Goal: Information Seeking & Learning: Learn about a topic

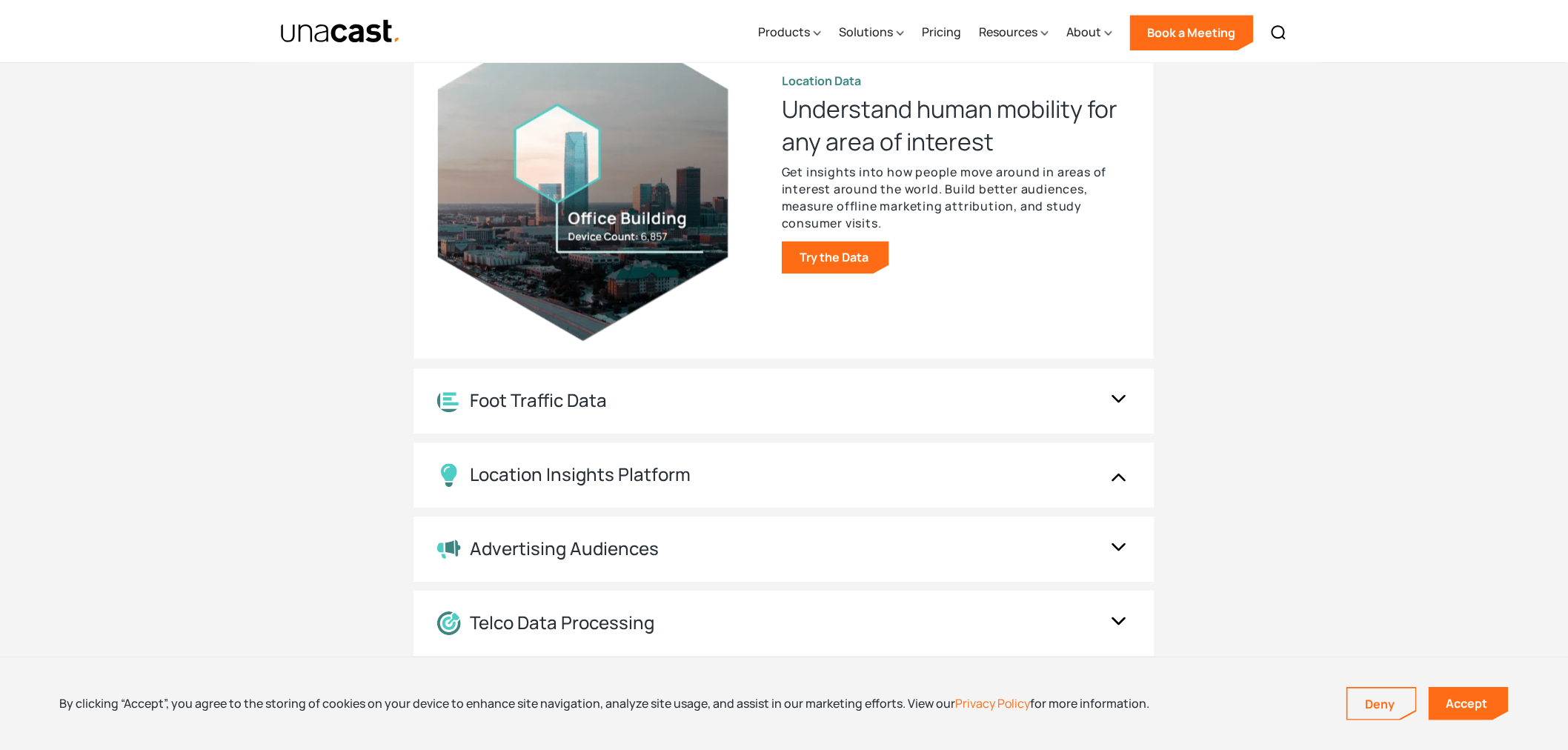
scroll to position [1729, 0]
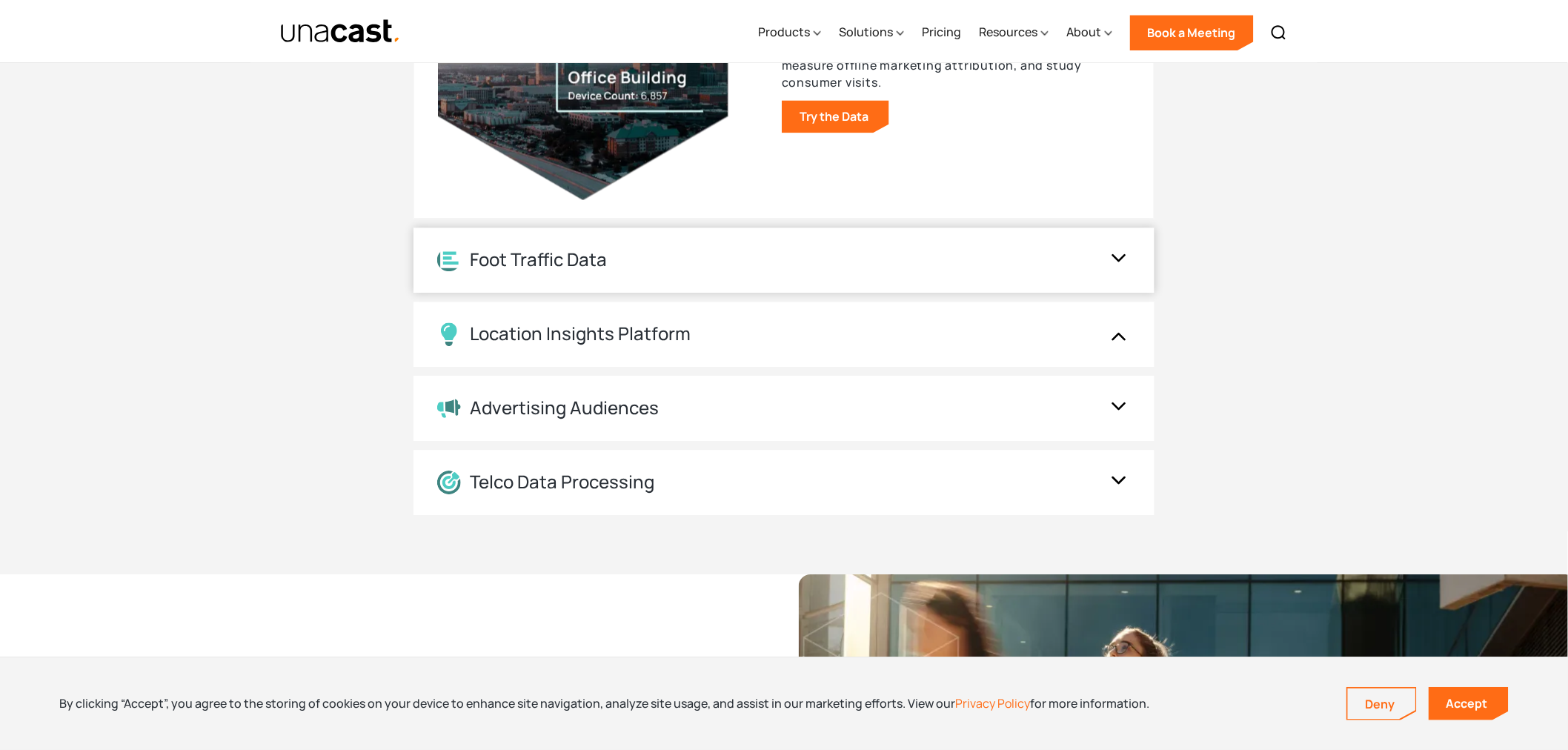
click at [744, 275] on div "Foot Traffic Data" at bounding box center [784, 259] width 741 height 65
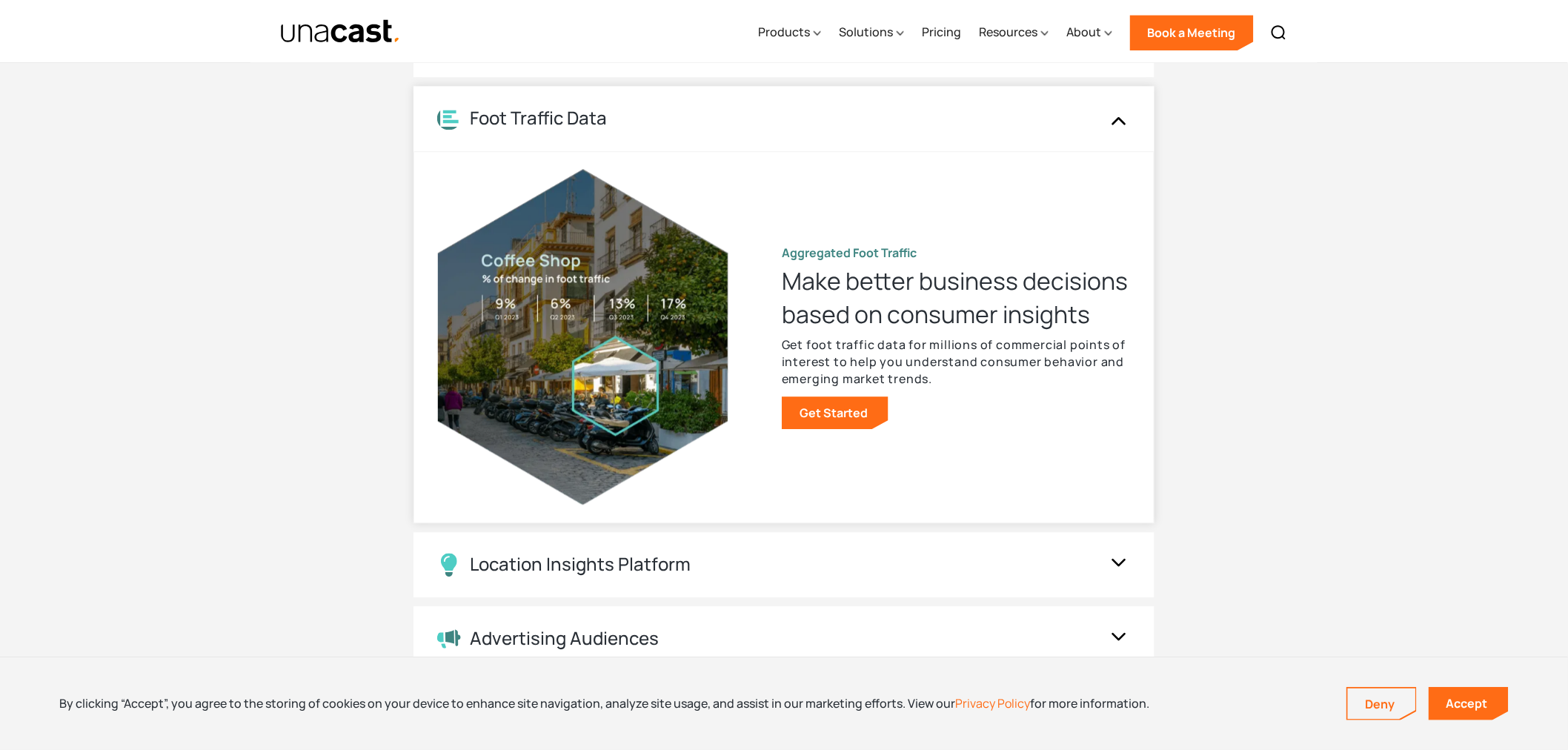
scroll to position [1482, 0]
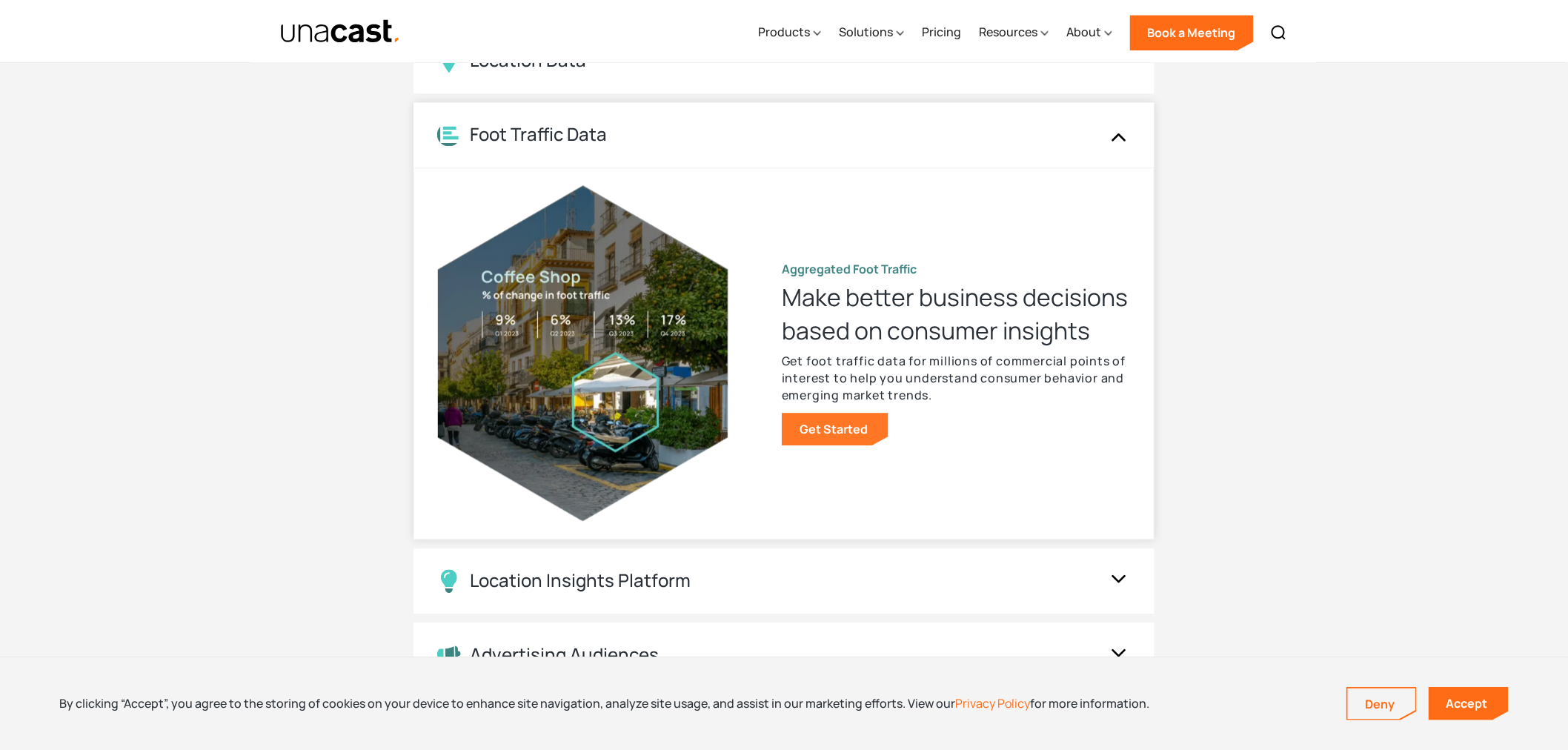
click at [825, 428] on link "Get Started" at bounding box center [834, 429] width 107 height 32
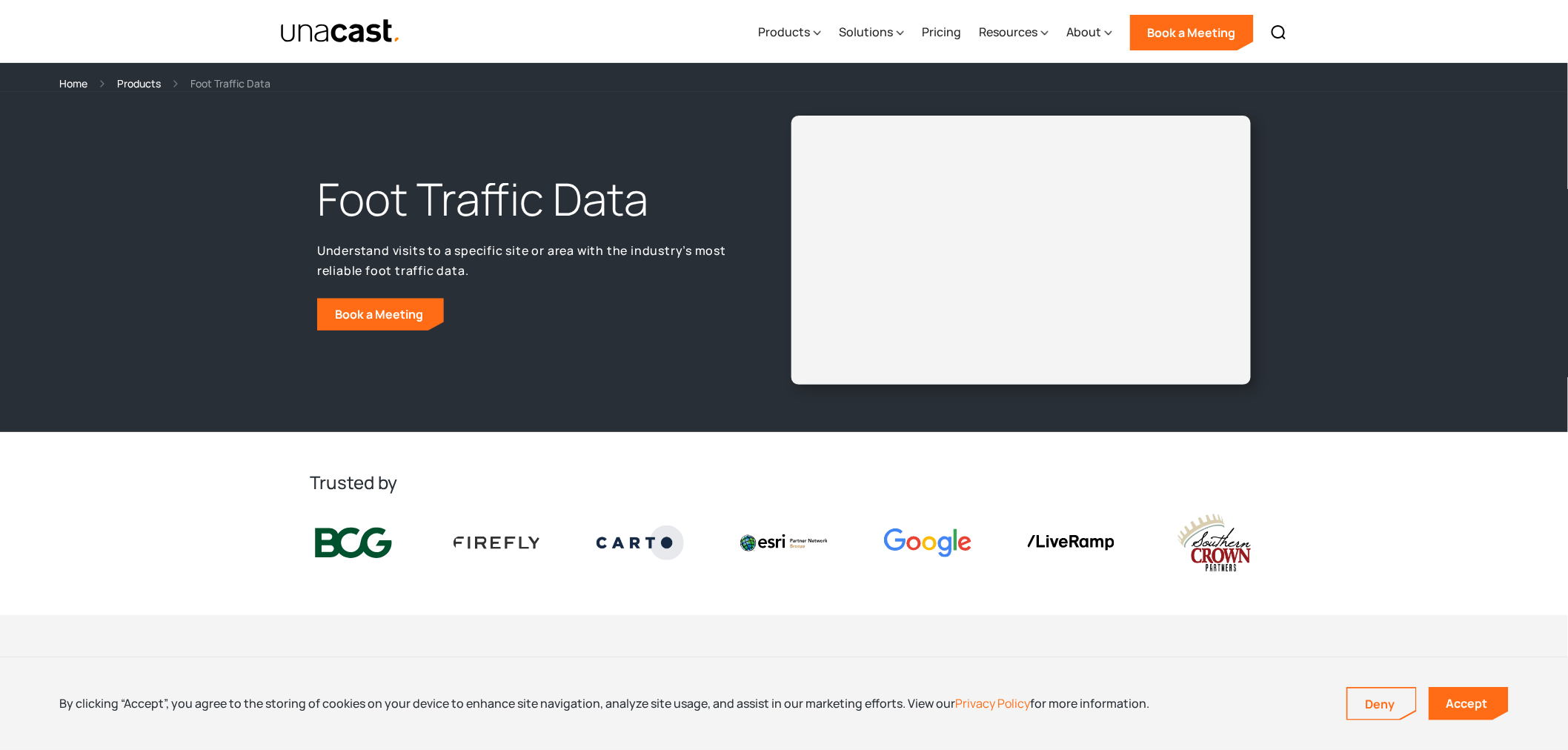
click at [1054, 378] on div at bounding box center [1021, 250] width 459 height 269
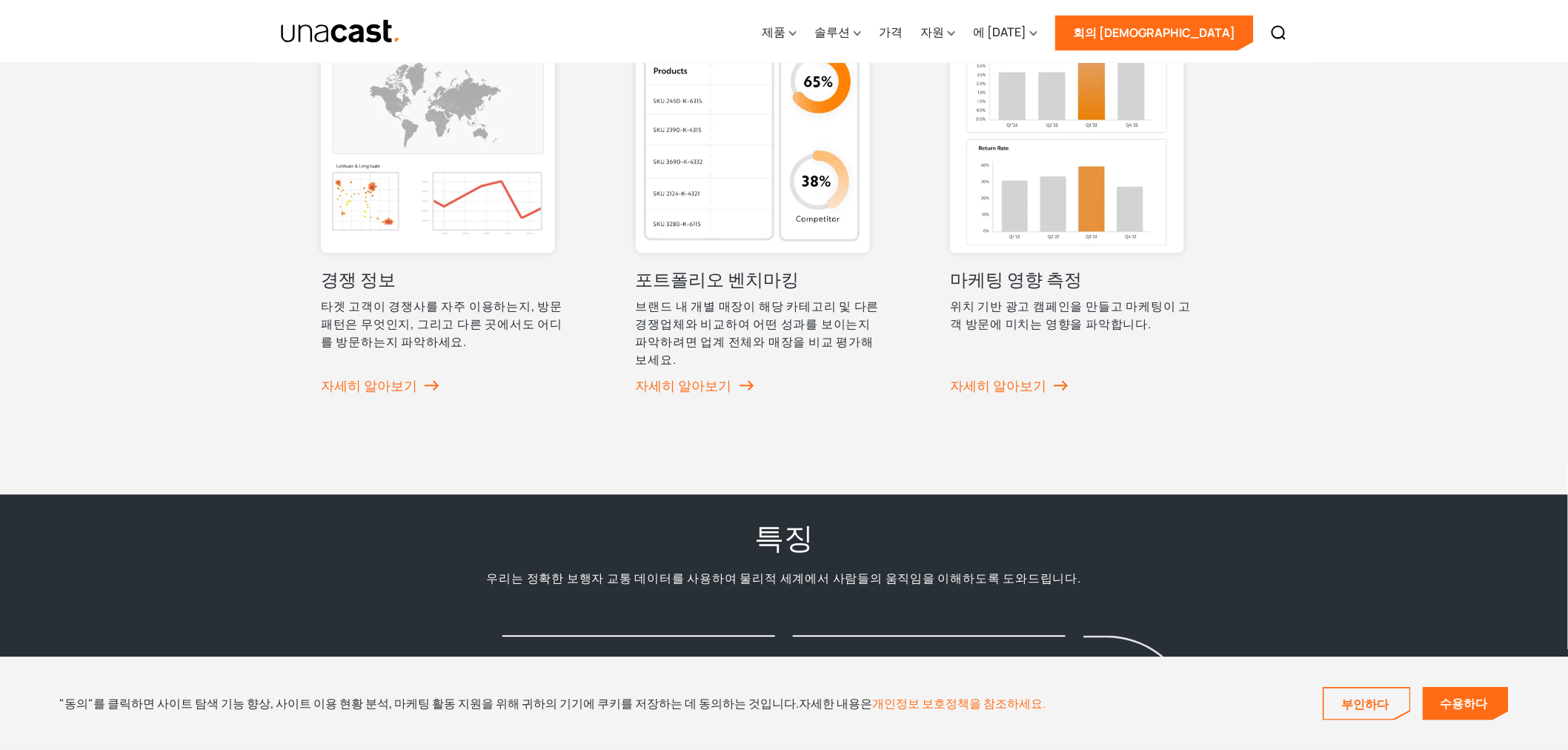
scroll to position [823, 0]
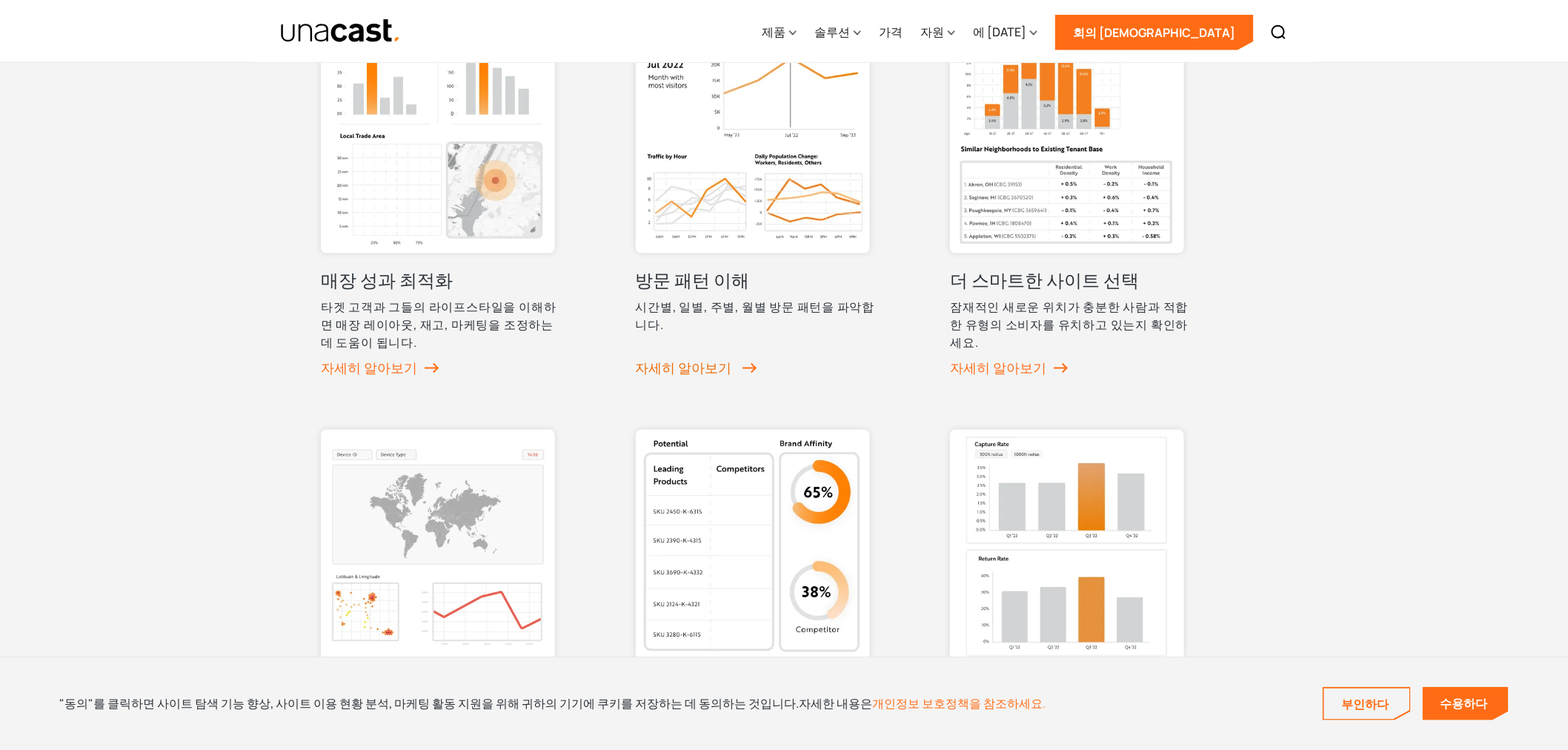
click at [682, 368] on font "자세히 알아보기" at bounding box center [683, 368] width 96 height 18
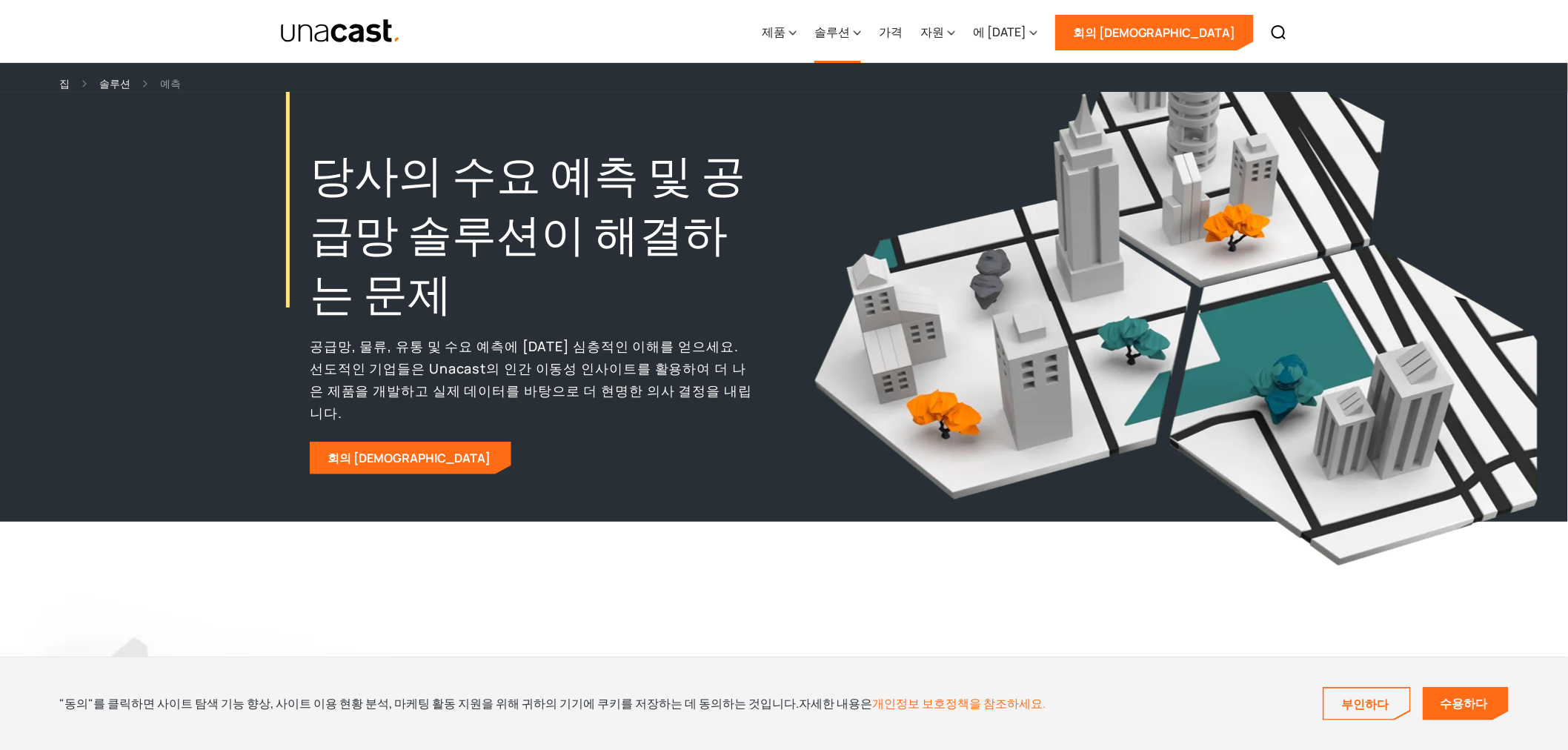
click at [861, 35] on div "솔루션" at bounding box center [837, 32] width 47 height 61
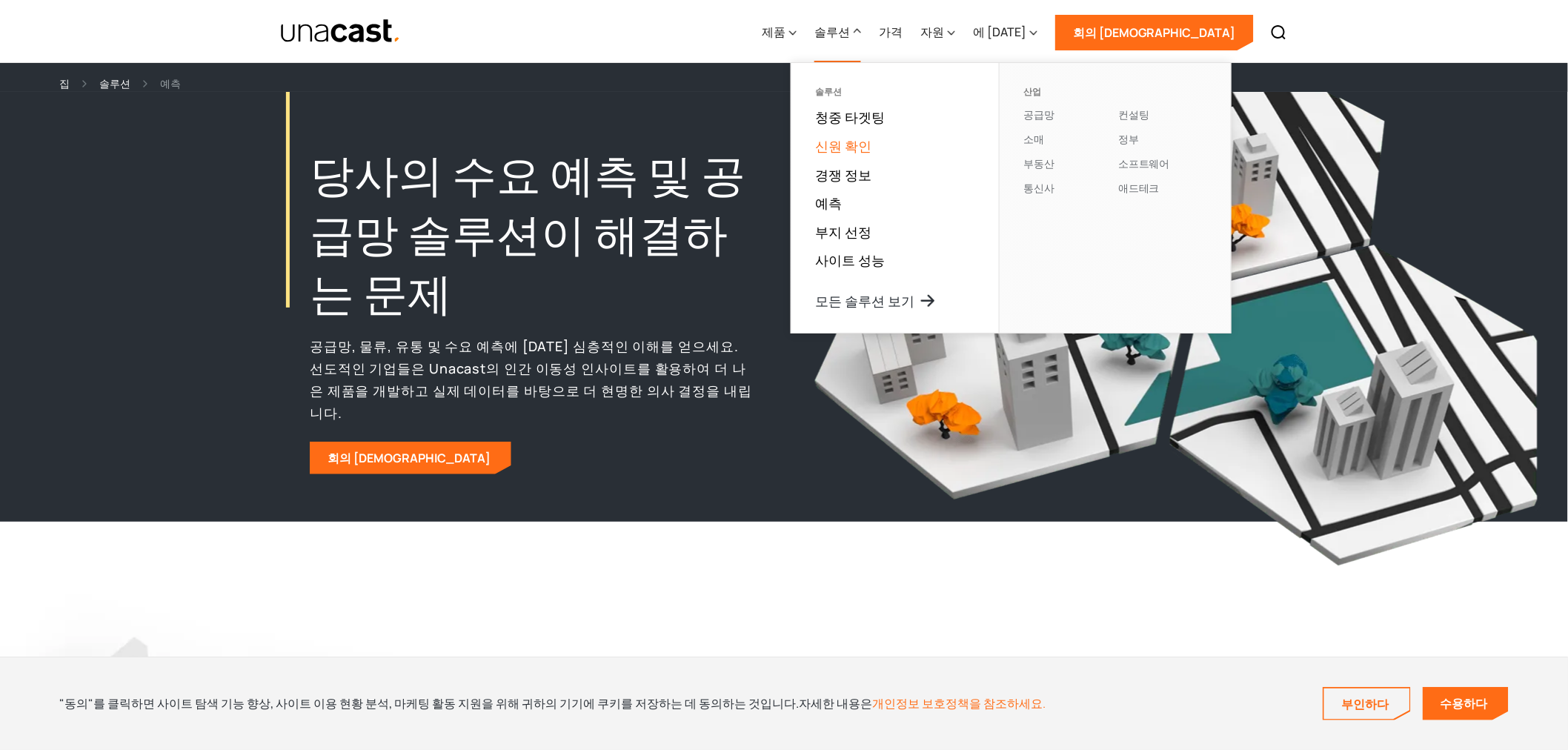
click at [871, 146] on font "신원 확인" at bounding box center [843, 146] width 56 height 18
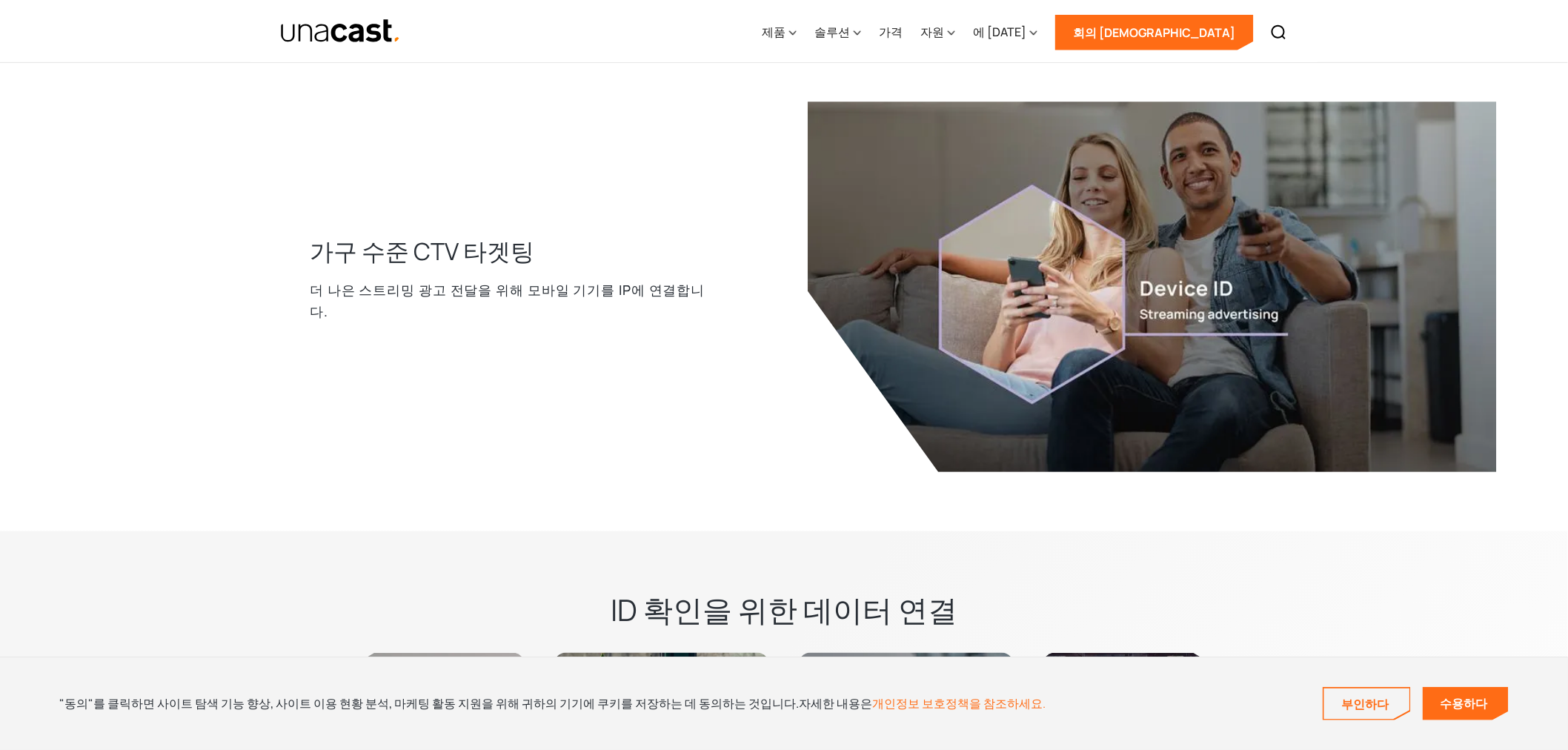
scroll to position [2799, 0]
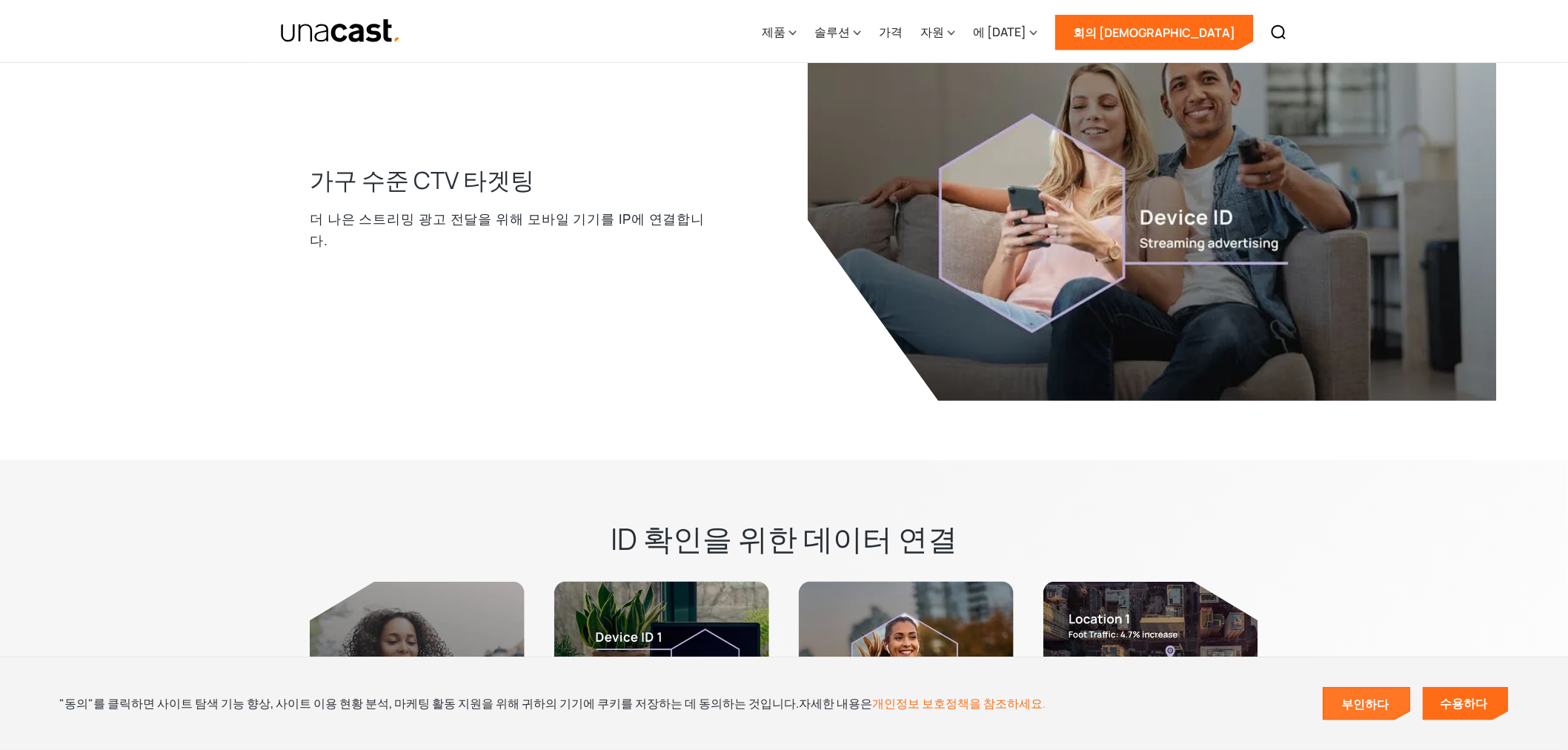
click at [1391, 714] on link "부인하다" at bounding box center [1367, 704] width 86 height 31
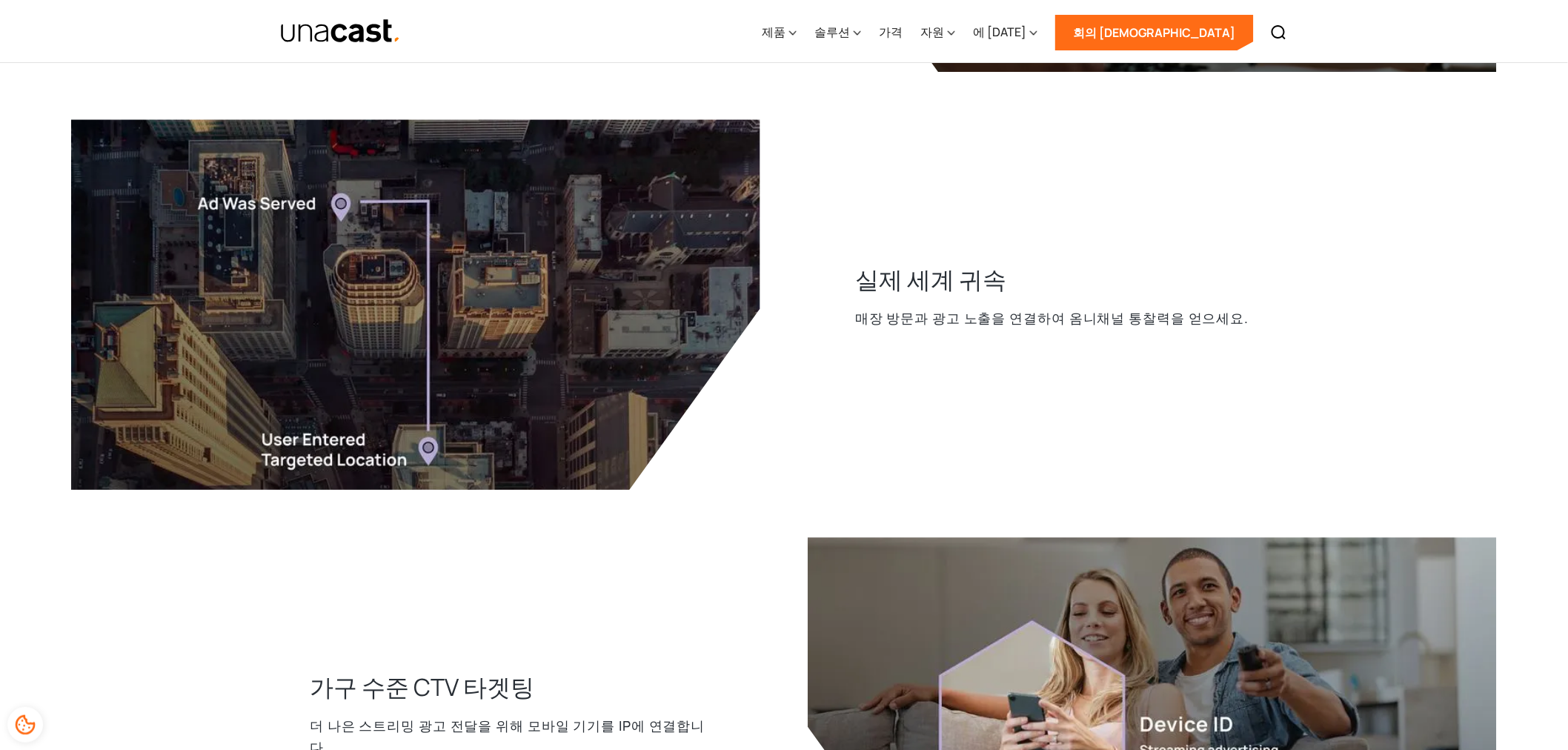
scroll to position [2058, 0]
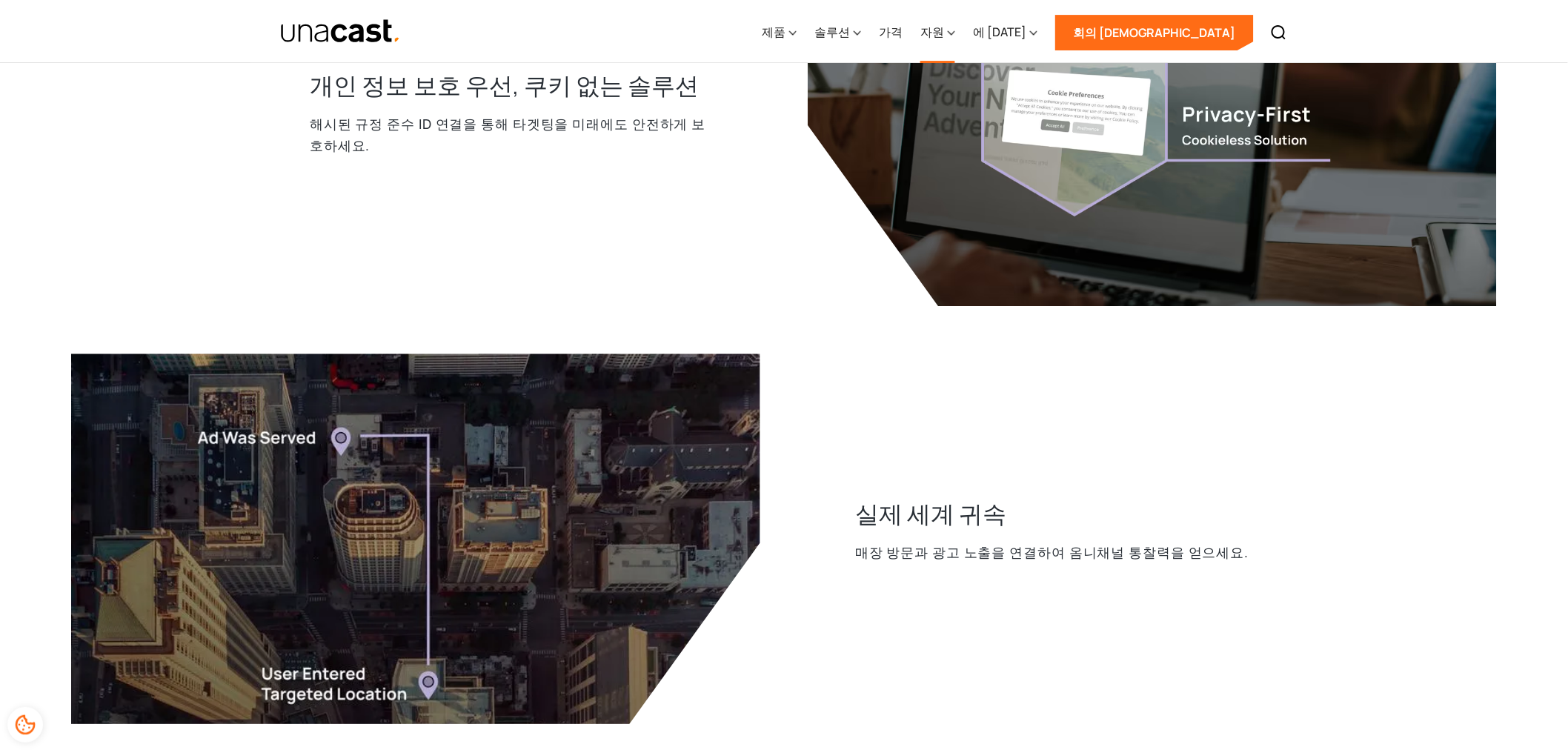
click at [944, 31] on font "자원" at bounding box center [932, 31] width 24 height 16
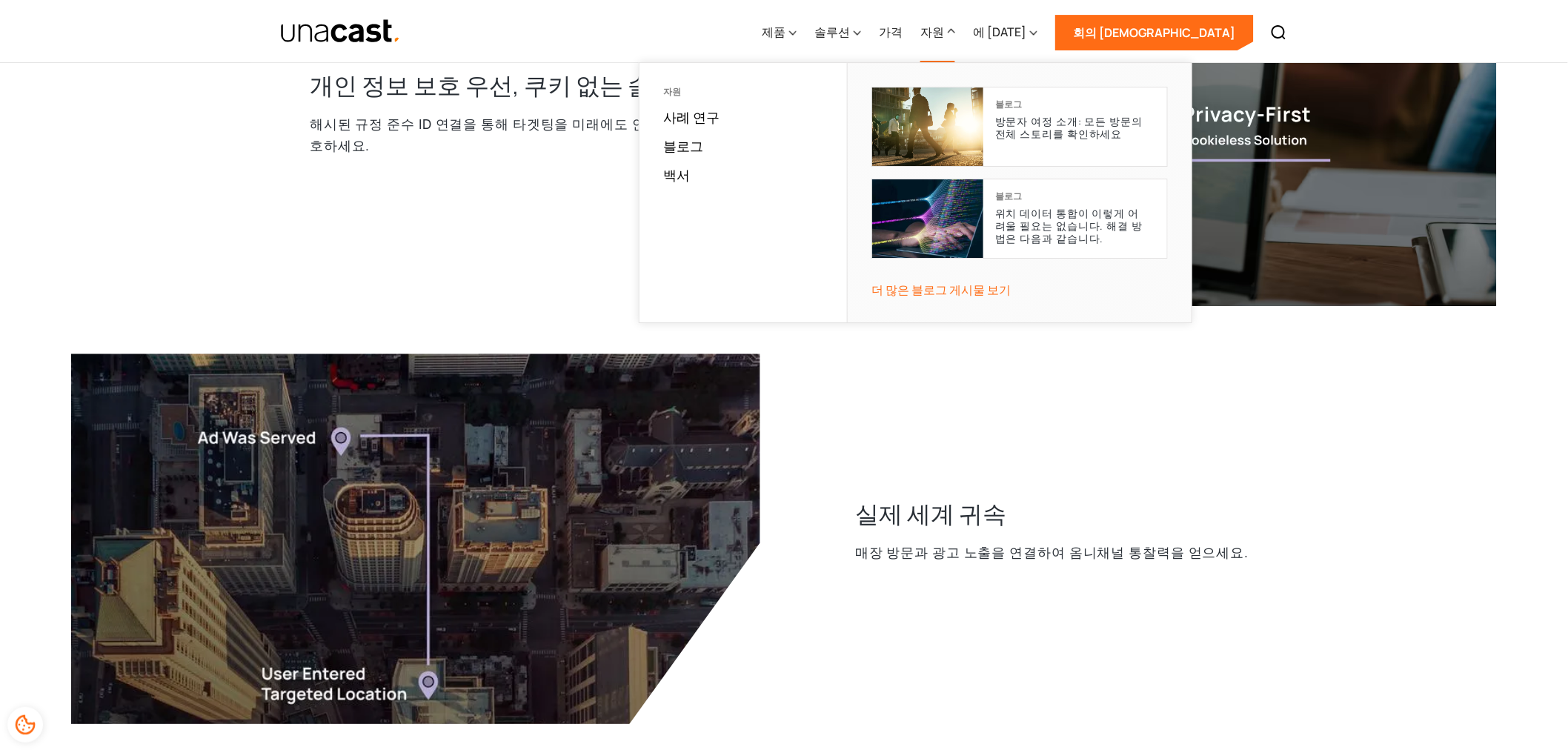
click at [903, 22] on div "제품 위치 정보 글로벌 위치 데이터 보행자 통행량 데이터 위치 인사이트 플랫폼 통신사 데이터 처리 항등 그래프 및 해결 소비자 데이터 강화 데…" at bounding box center [1024, 31] width 543 height 63
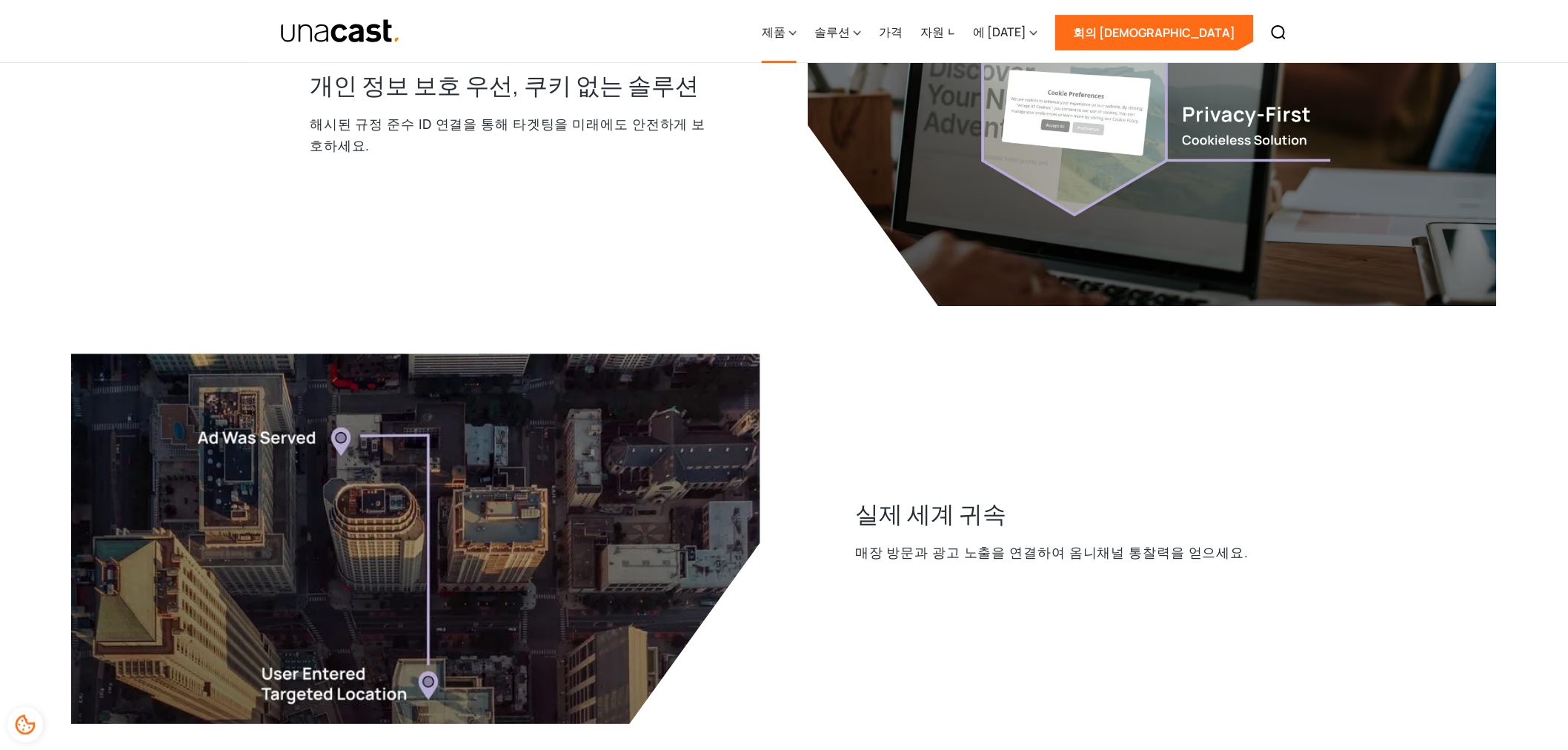
click at [785, 25] on font "제품" at bounding box center [773, 31] width 24 height 16
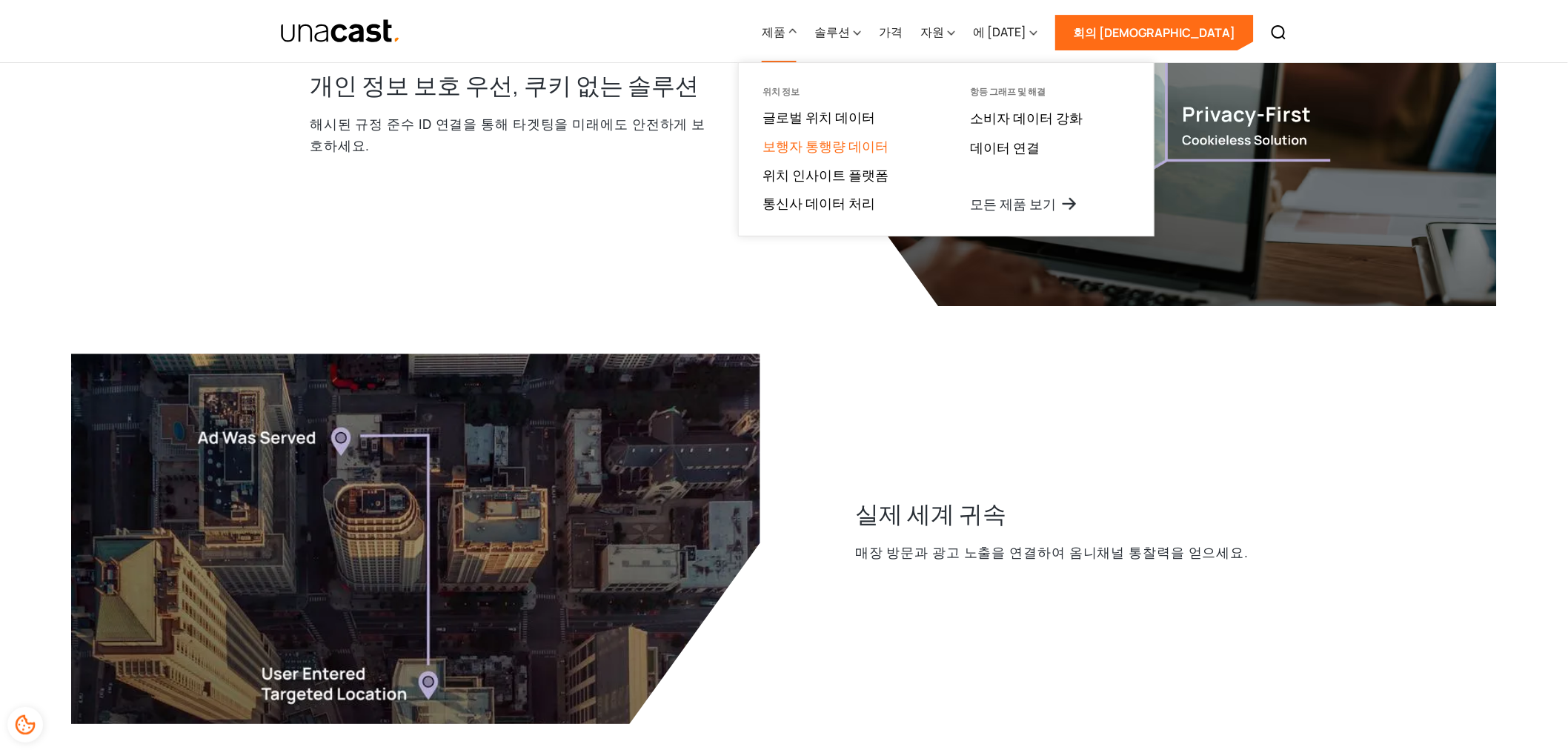
click at [888, 140] on font "보행자 통행량 데이터" at bounding box center [825, 146] width 126 height 18
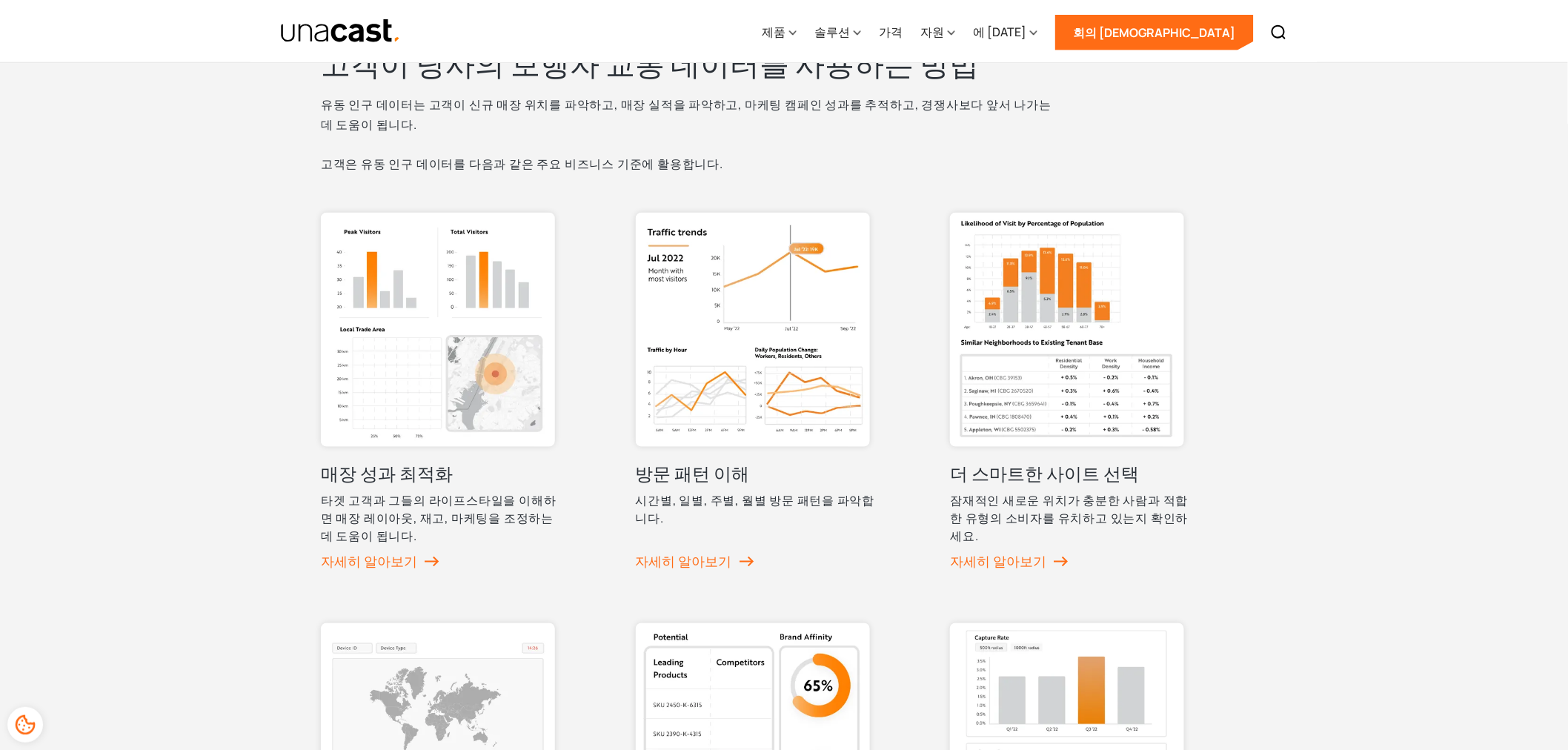
scroll to position [658, 0]
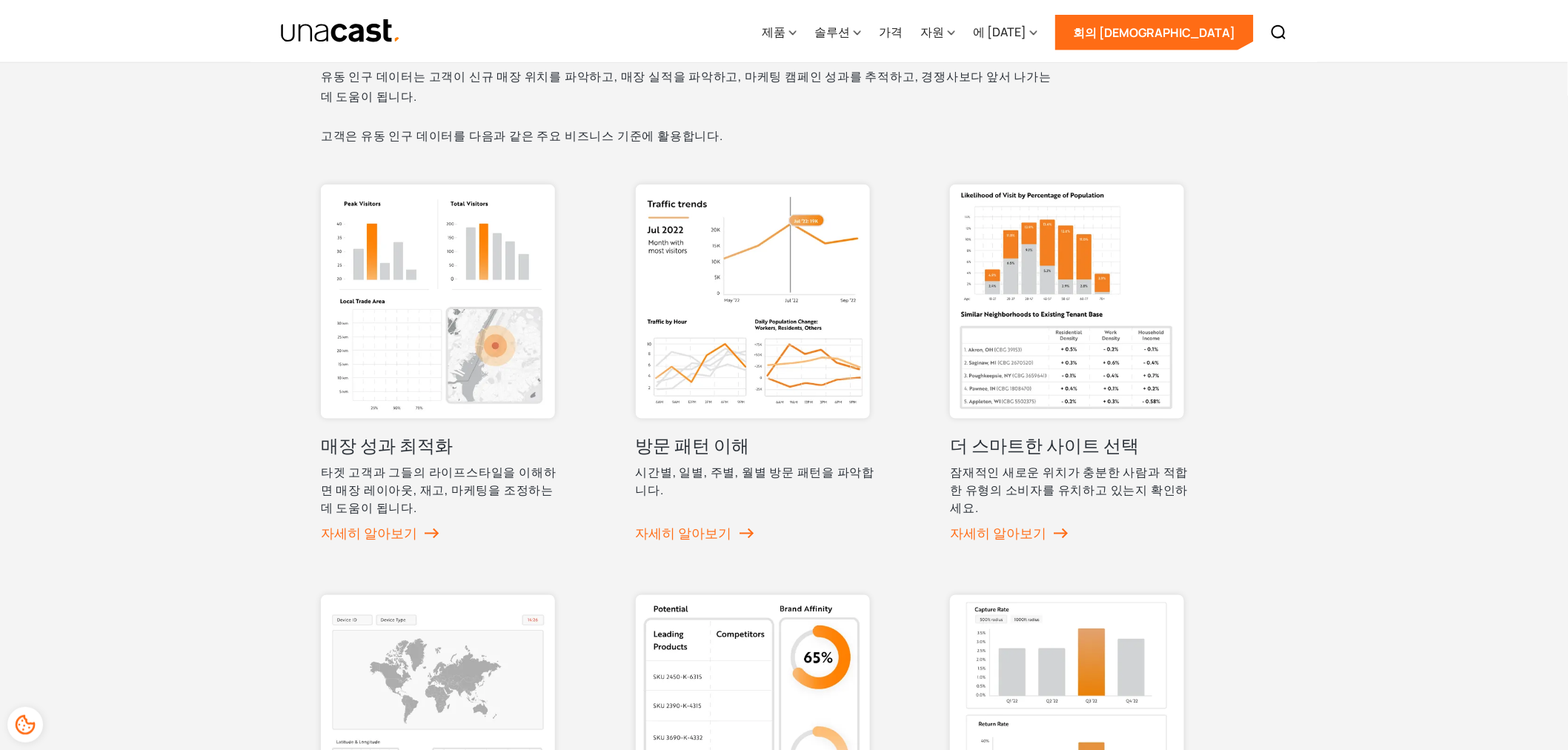
click at [712, 392] on img at bounding box center [752, 301] width 234 height 234
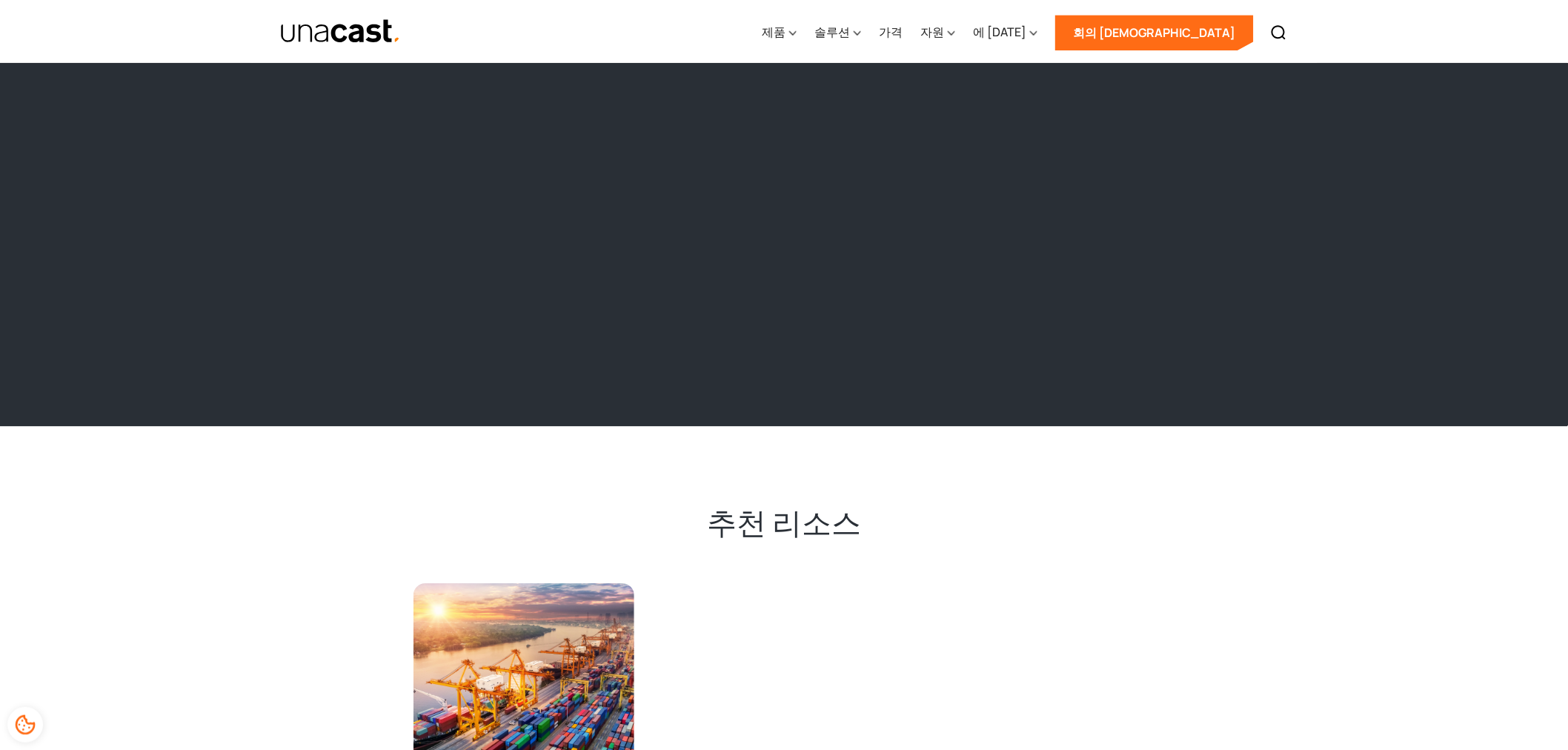
scroll to position [2140, 0]
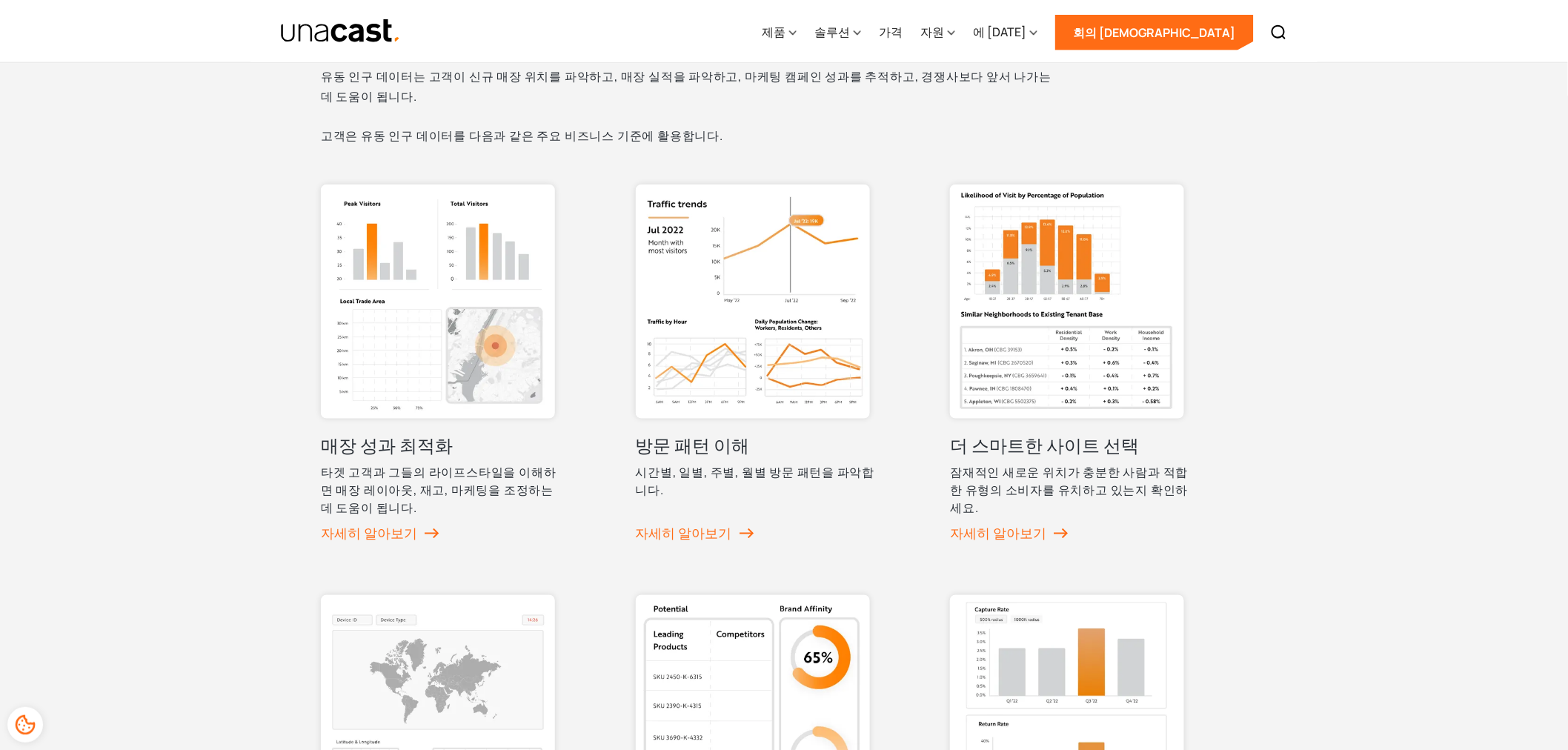
click at [1047, 413] on img at bounding box center [1067, 301] width 234 height 234
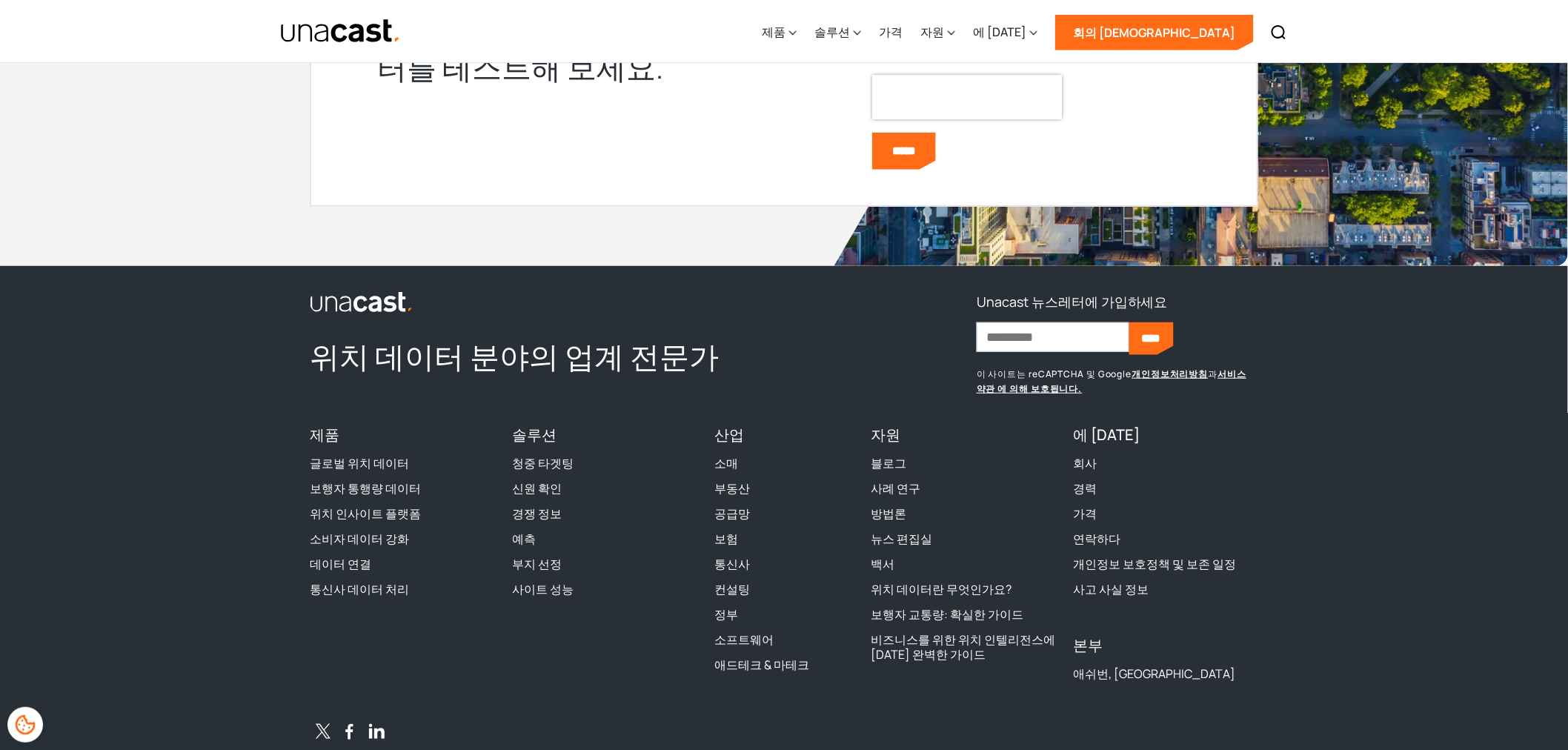
scroll to position [7308, 0]
click at [924, 606] on font "보행자 교통량: 확실한 가이드" at bounding box center [946, 613] width 153 height 16
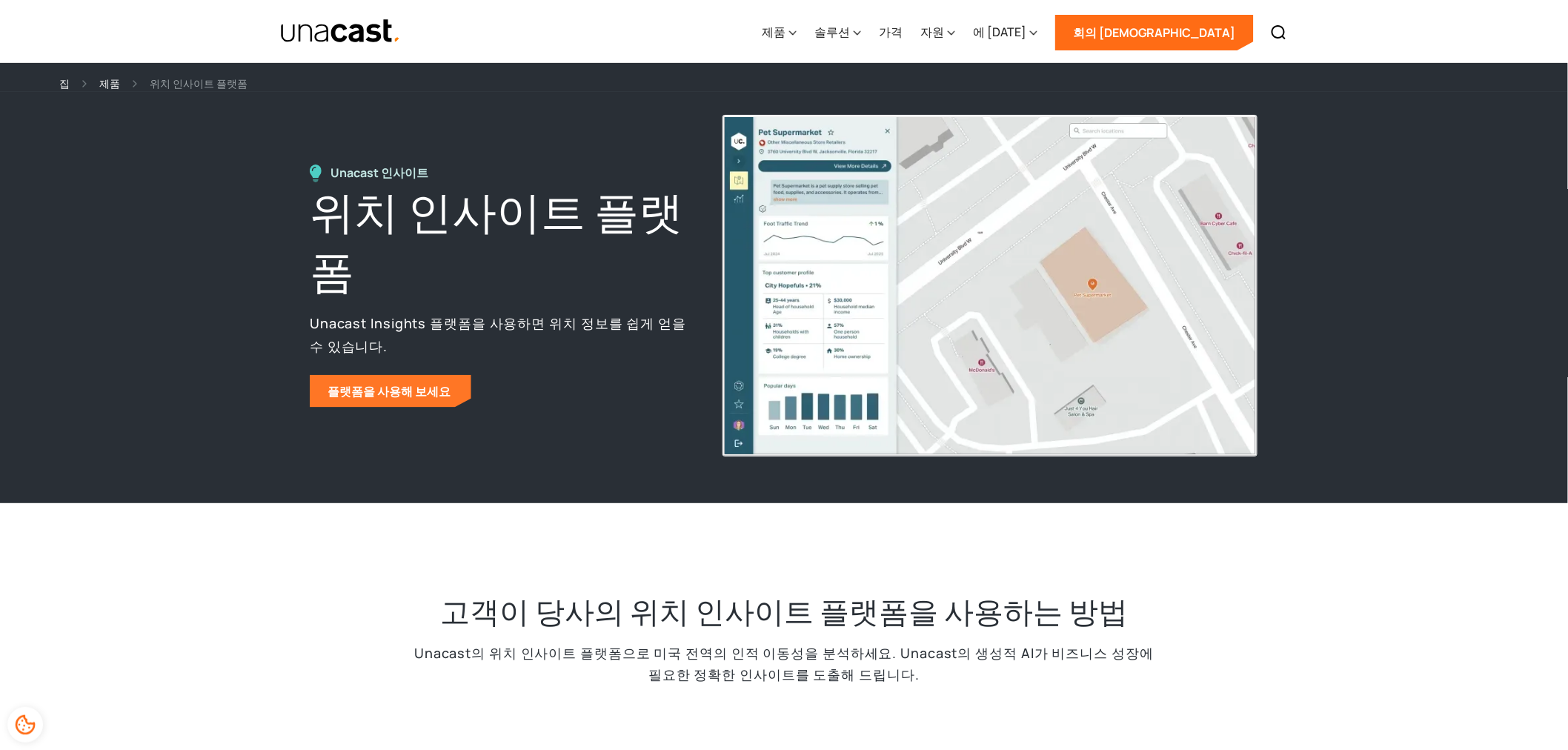
click at [387, 378] on link "플랫폼을 사용해 보세요" at bounding box center [391, 391] width 161 height 32
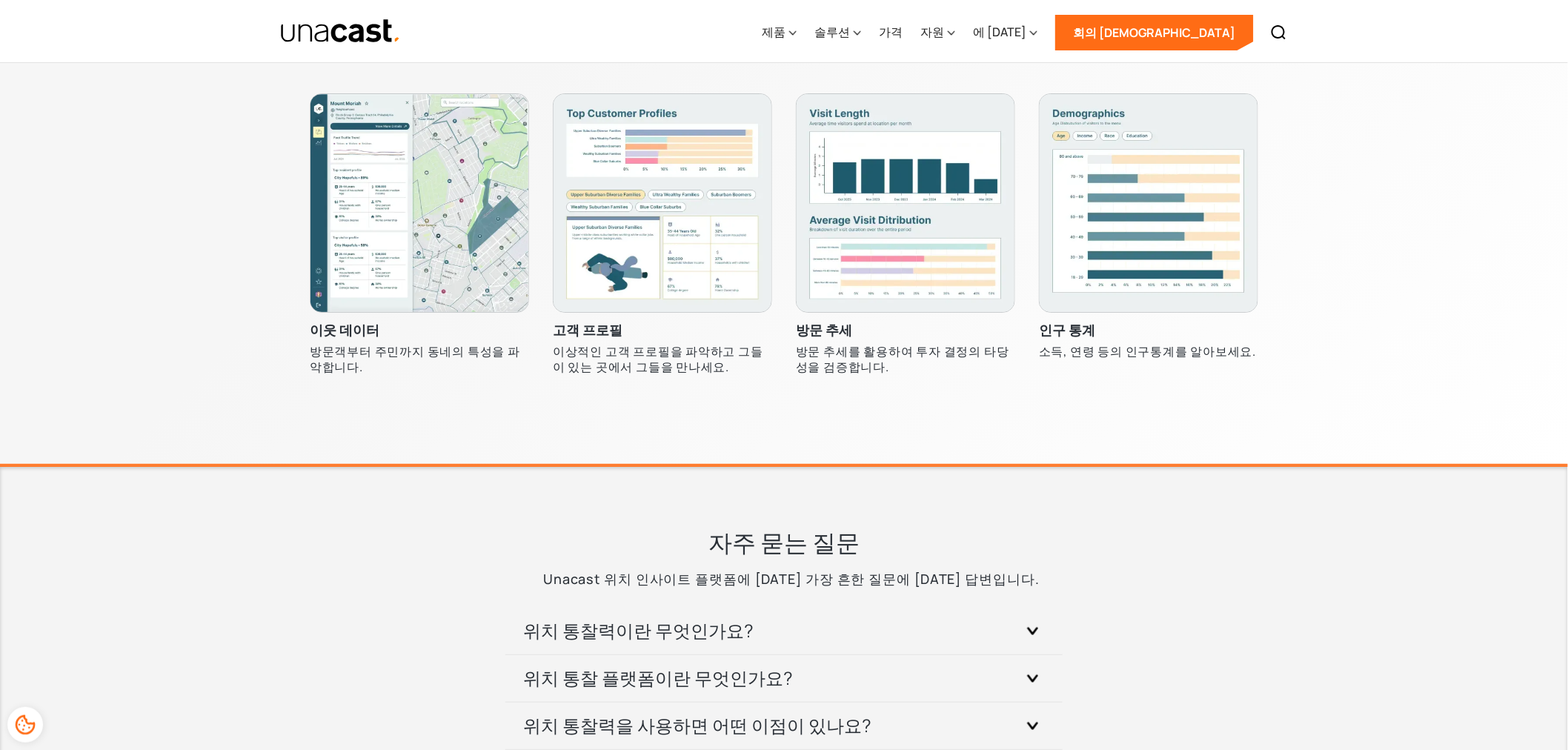
scroll to position [4680, 0]
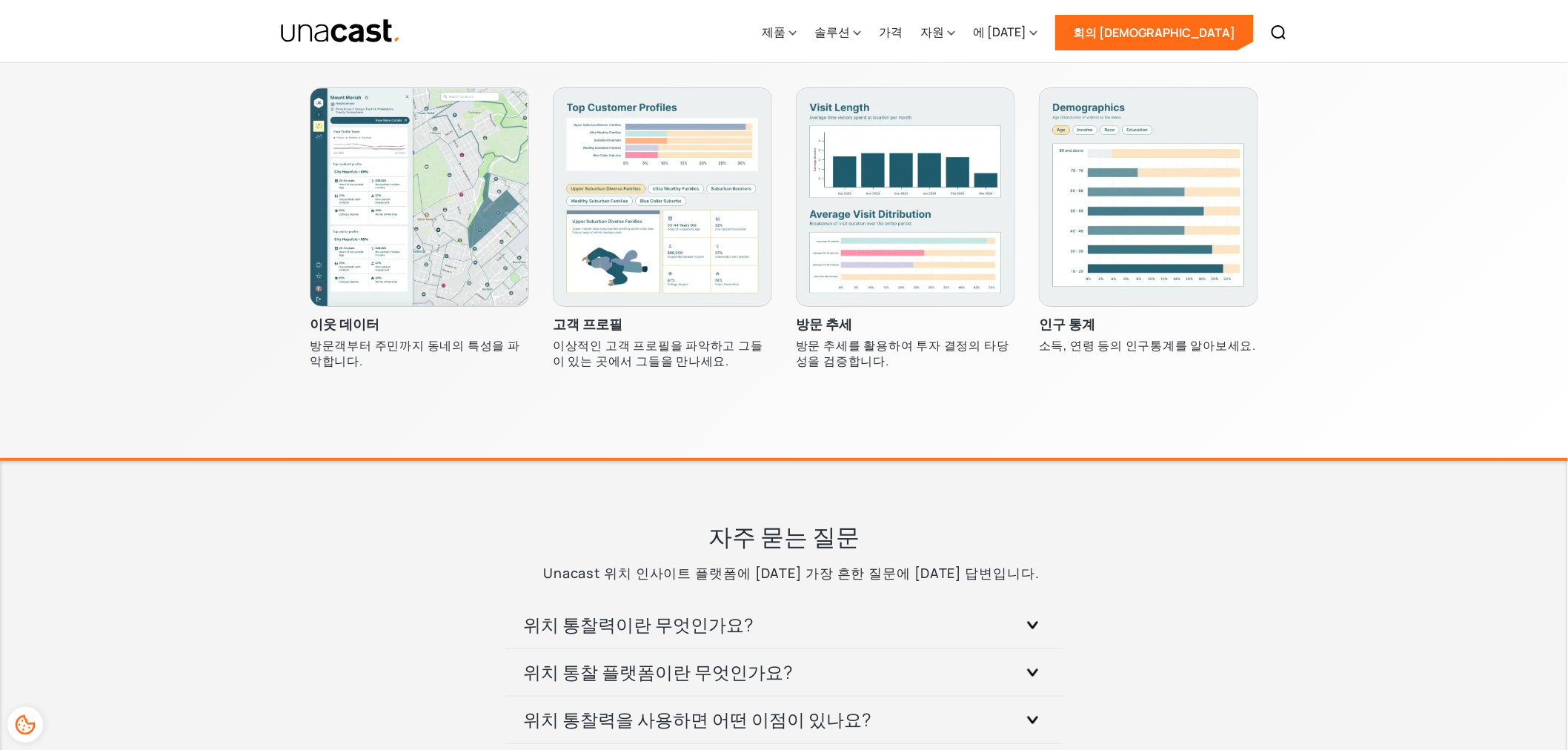
click at [441, 276] on img at bounding box center [420, 197] width 220 height 220
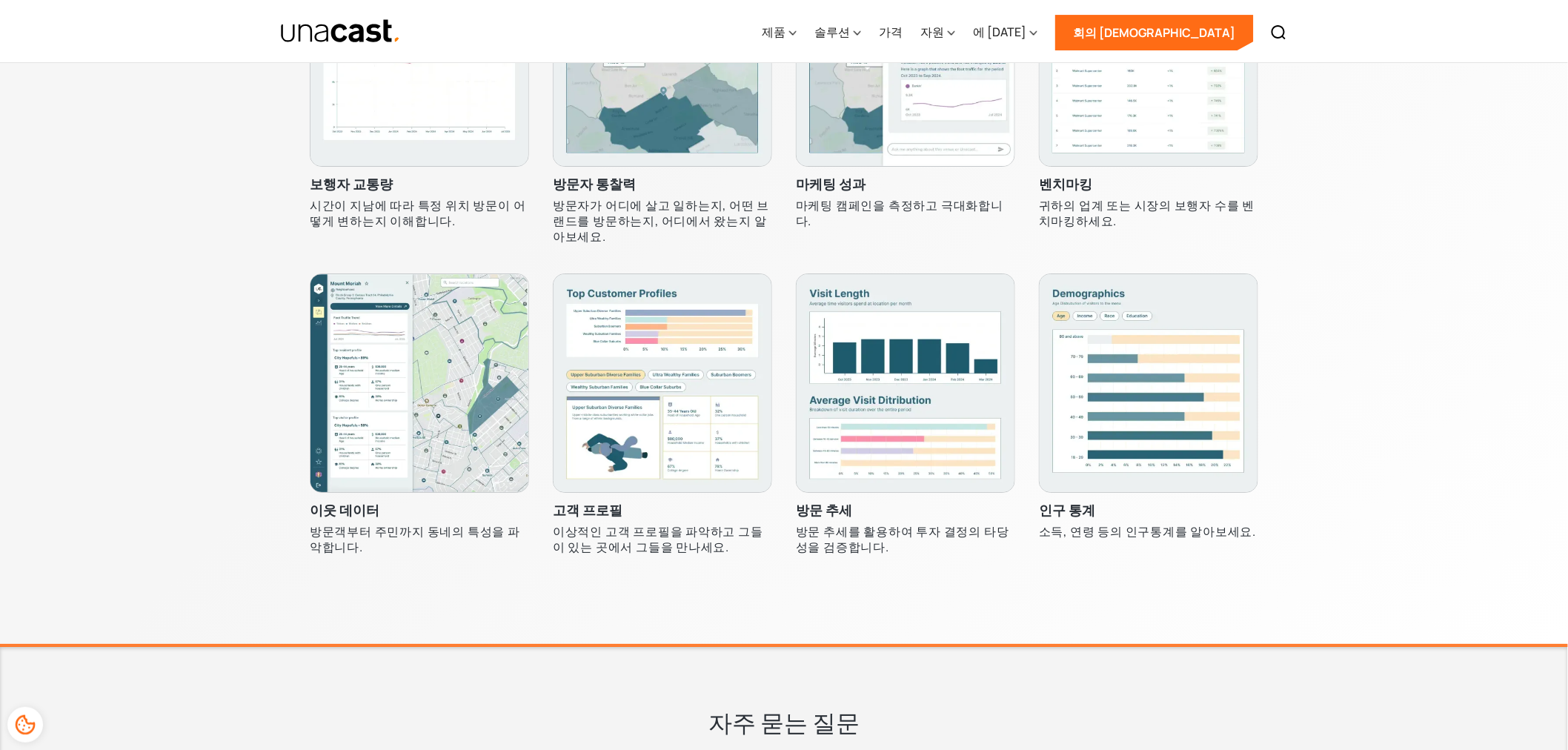
scroll to position [4187, 0]
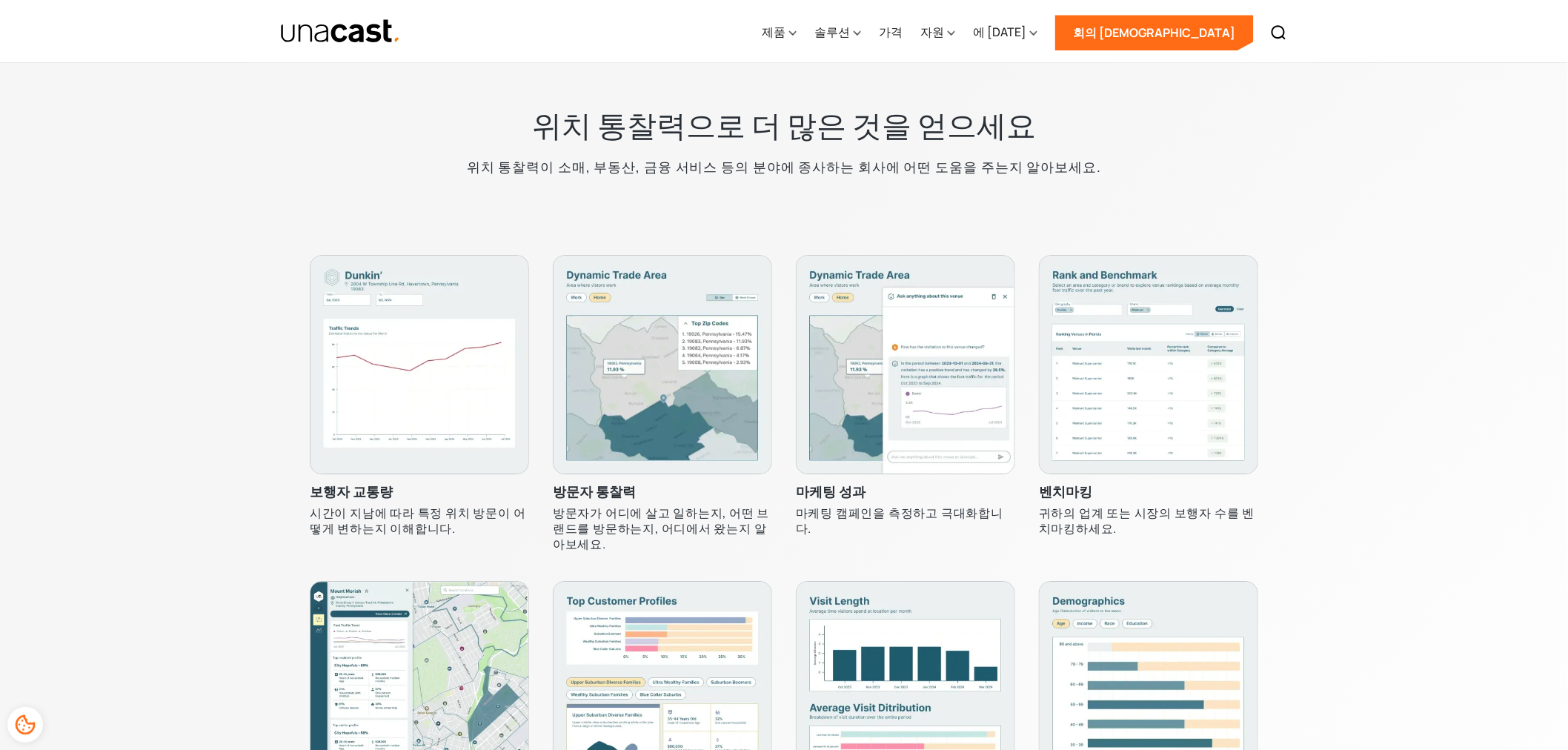
click at [489, 379] on img at bounding box center [420, 365] width 220 height 220
click at [632, 454] on img at bounding box center [662, 365] width 220 height 220
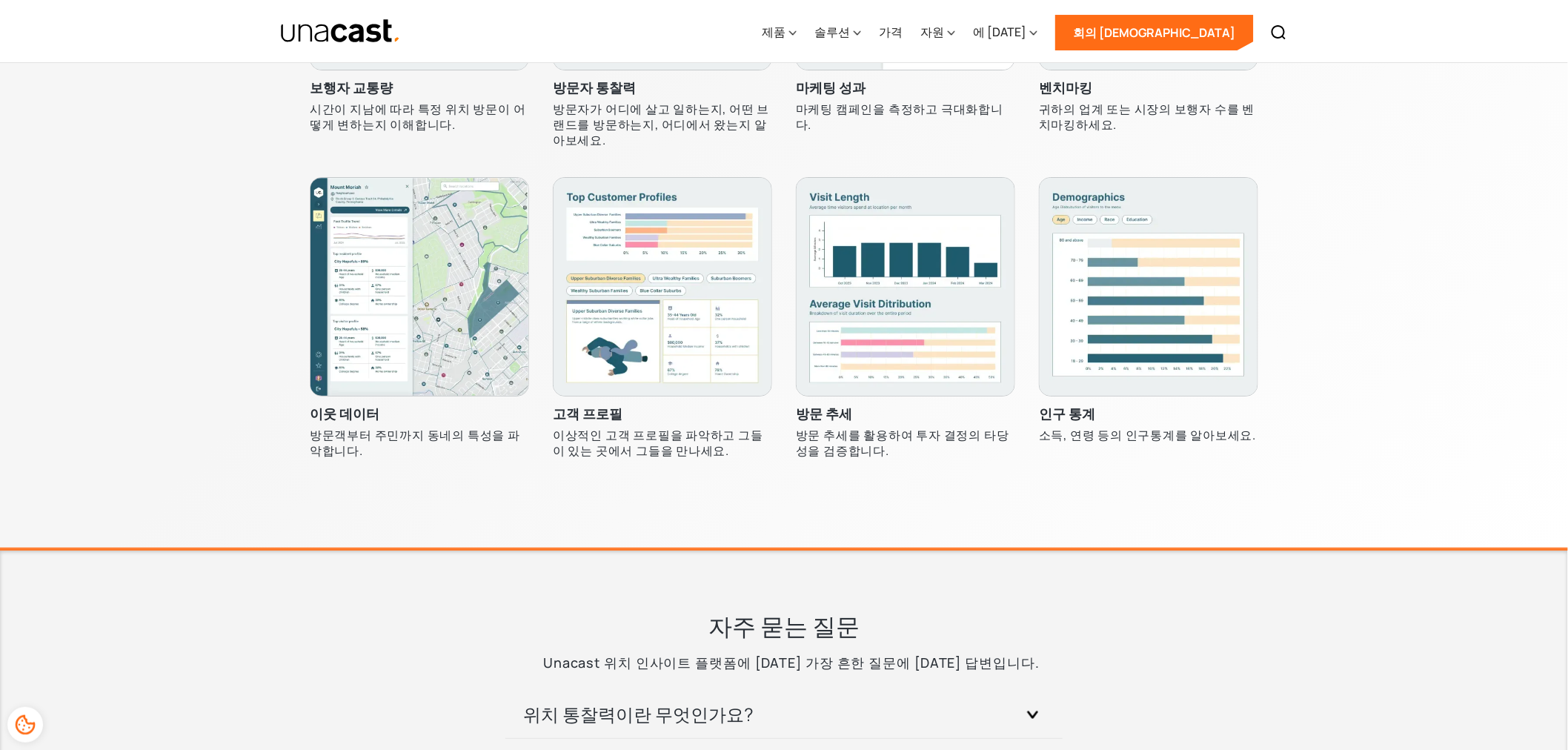
scroll to position [4598, 0]
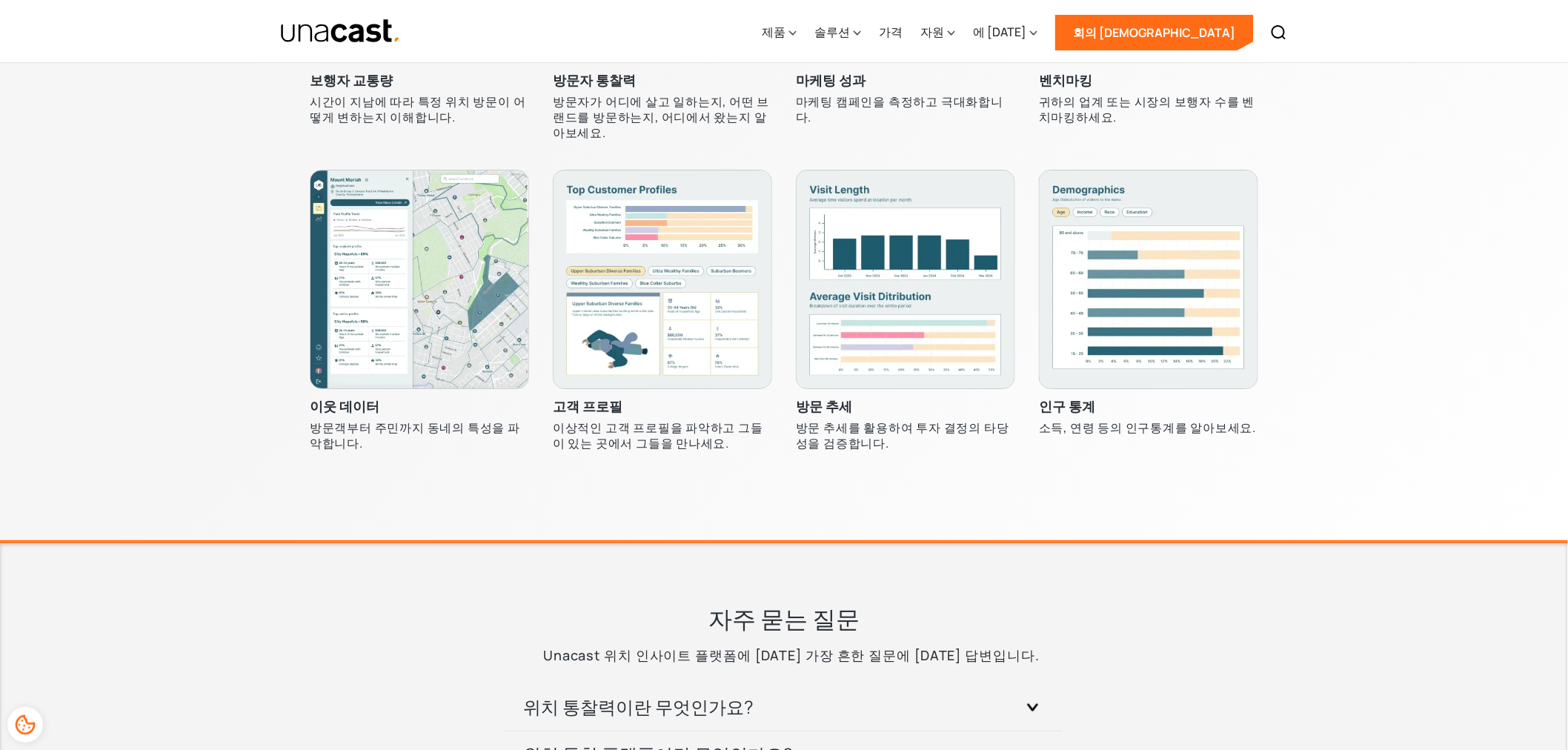
click at [870, 355] on img at bounding box center [906, 279] width 220 height 220
click at [358, 409] on font "이웃 데이터" at bounding box center [345, 405] width 70 height 18
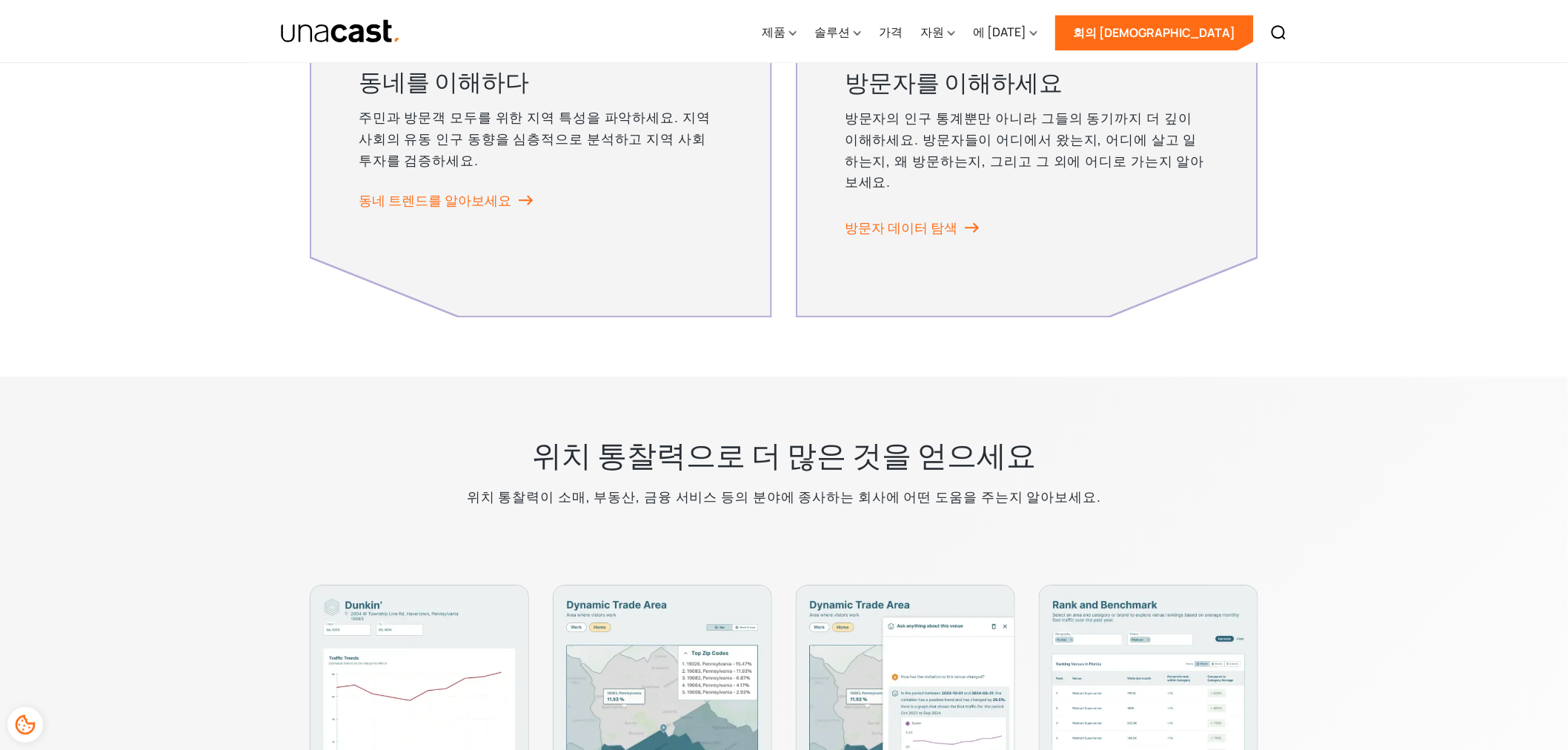
scroll to position [3363, 0]
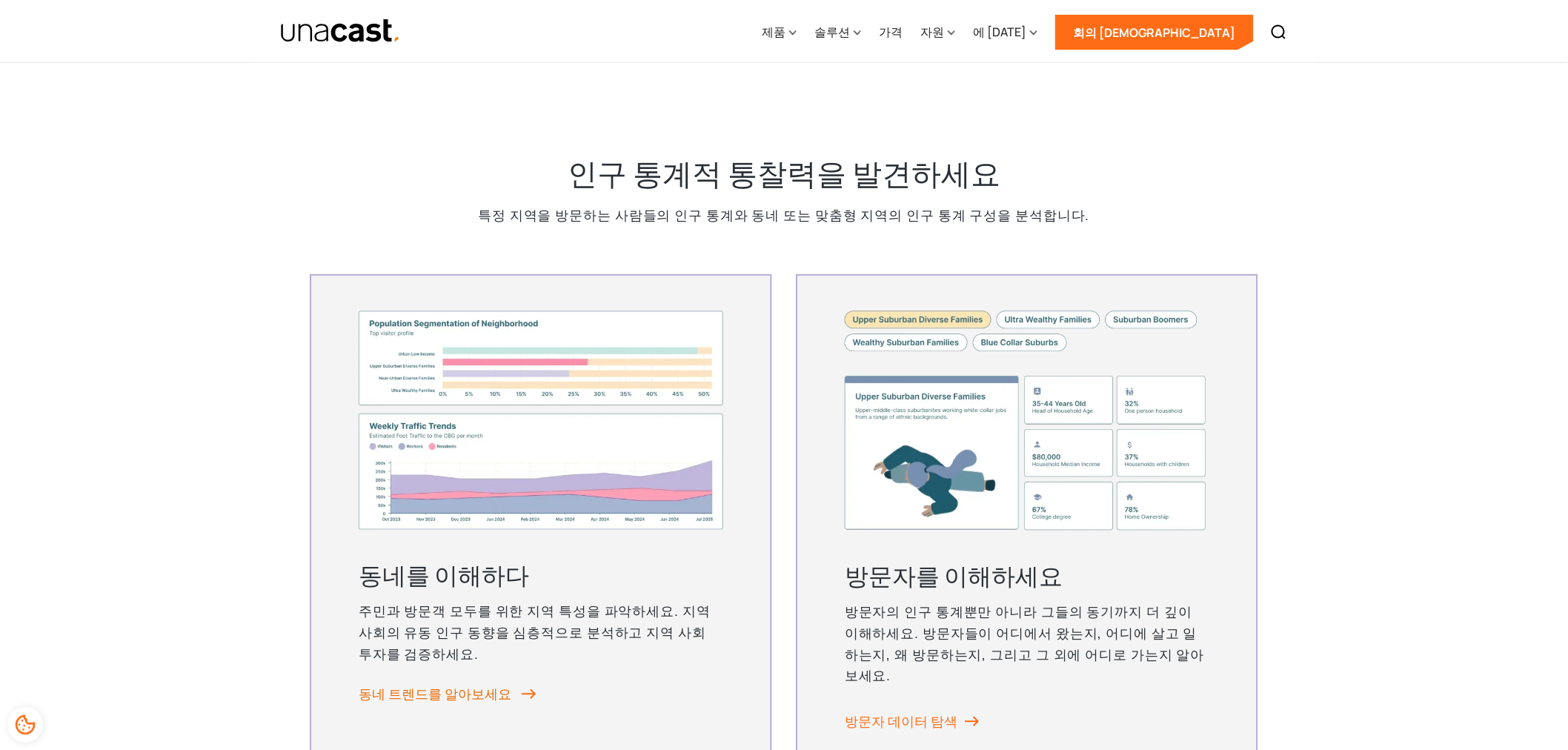
click at [414, 692] on font "동네 트렌드를 알아보세요" at bounding box center [434, 694] width 153 height 18
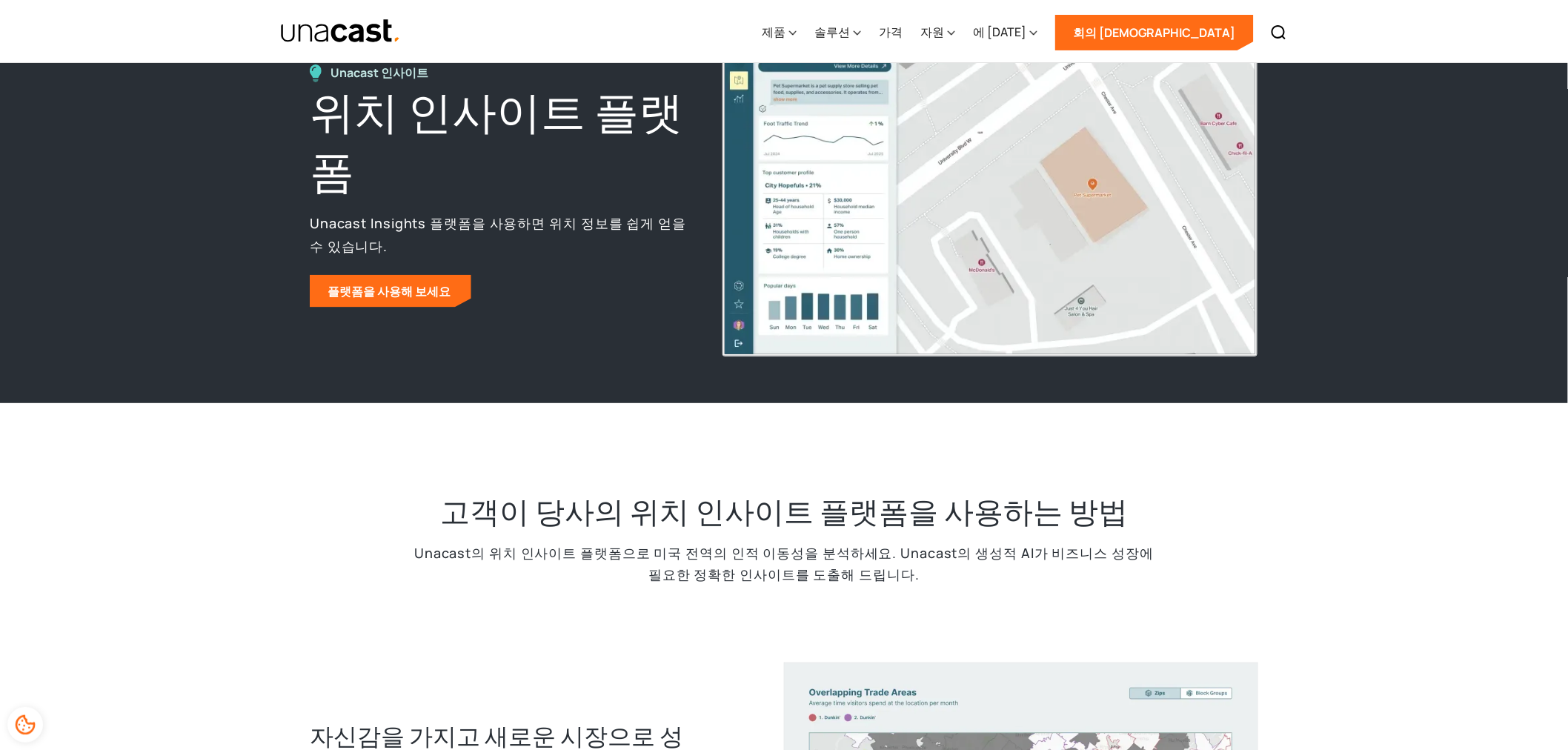
scroll to position [0, 0]
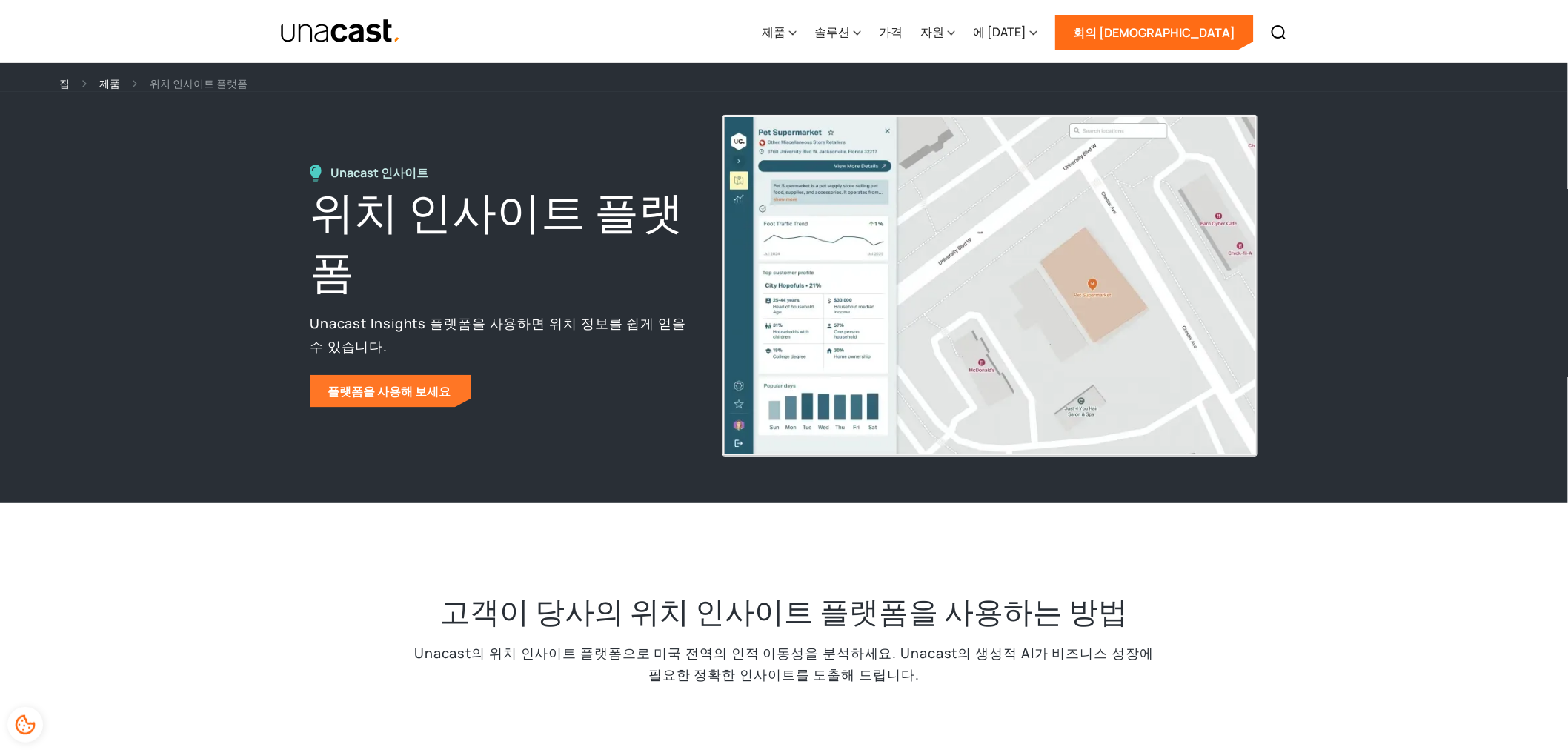
click at [431, 389] on font "플랫폼을 사용해 보세요" at bounding box center [389, 391] width 123 height 16
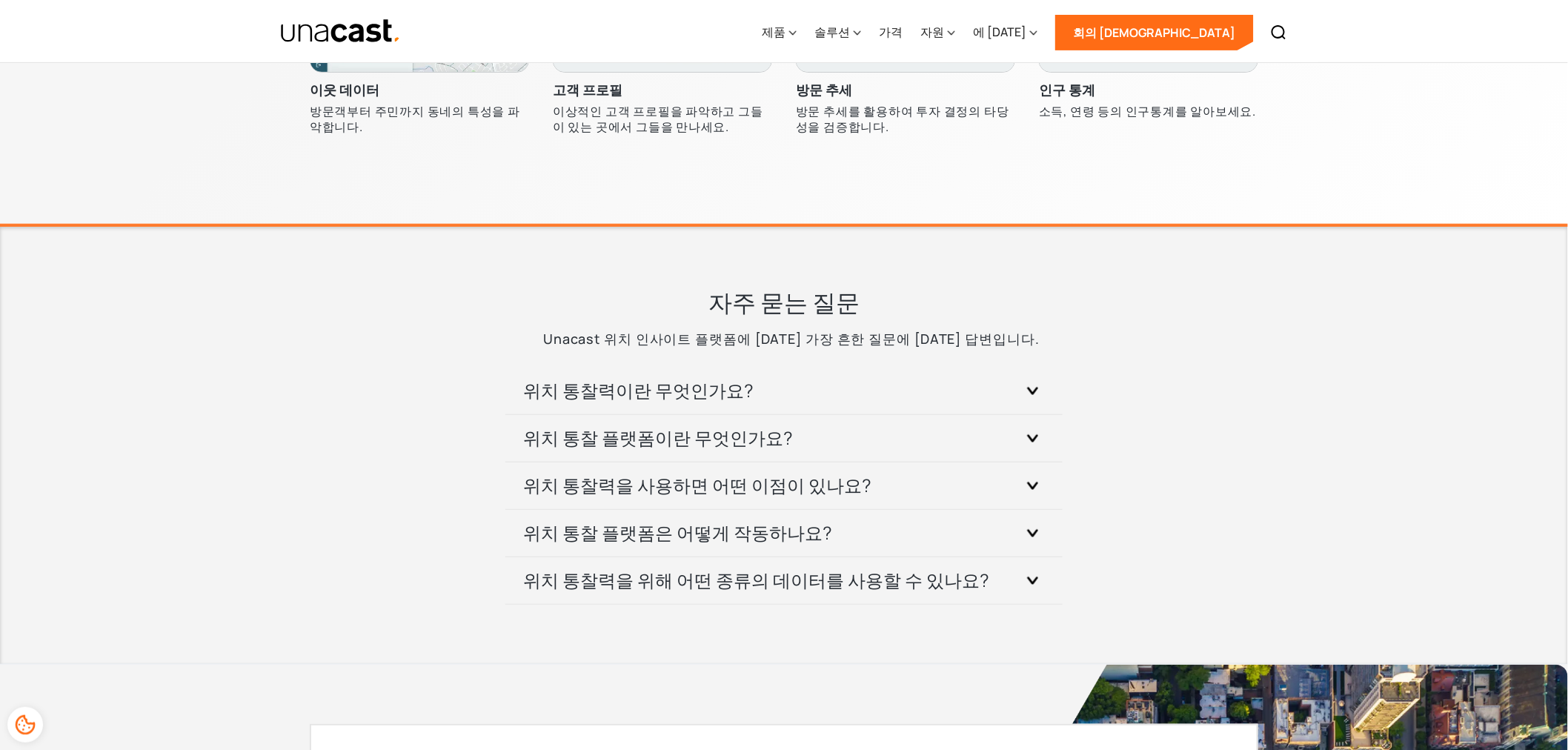
scroll to position [4915, 0]
drag, startPoint x: 701, startPoint y: 417, endPoint x: 708, endPoint y: 434, distance: 18.4
click at [708, 434] on div "위치 통찰 플랫폼이란 무엇인가요?" at bounding box center [784, 438] width 522 height 47
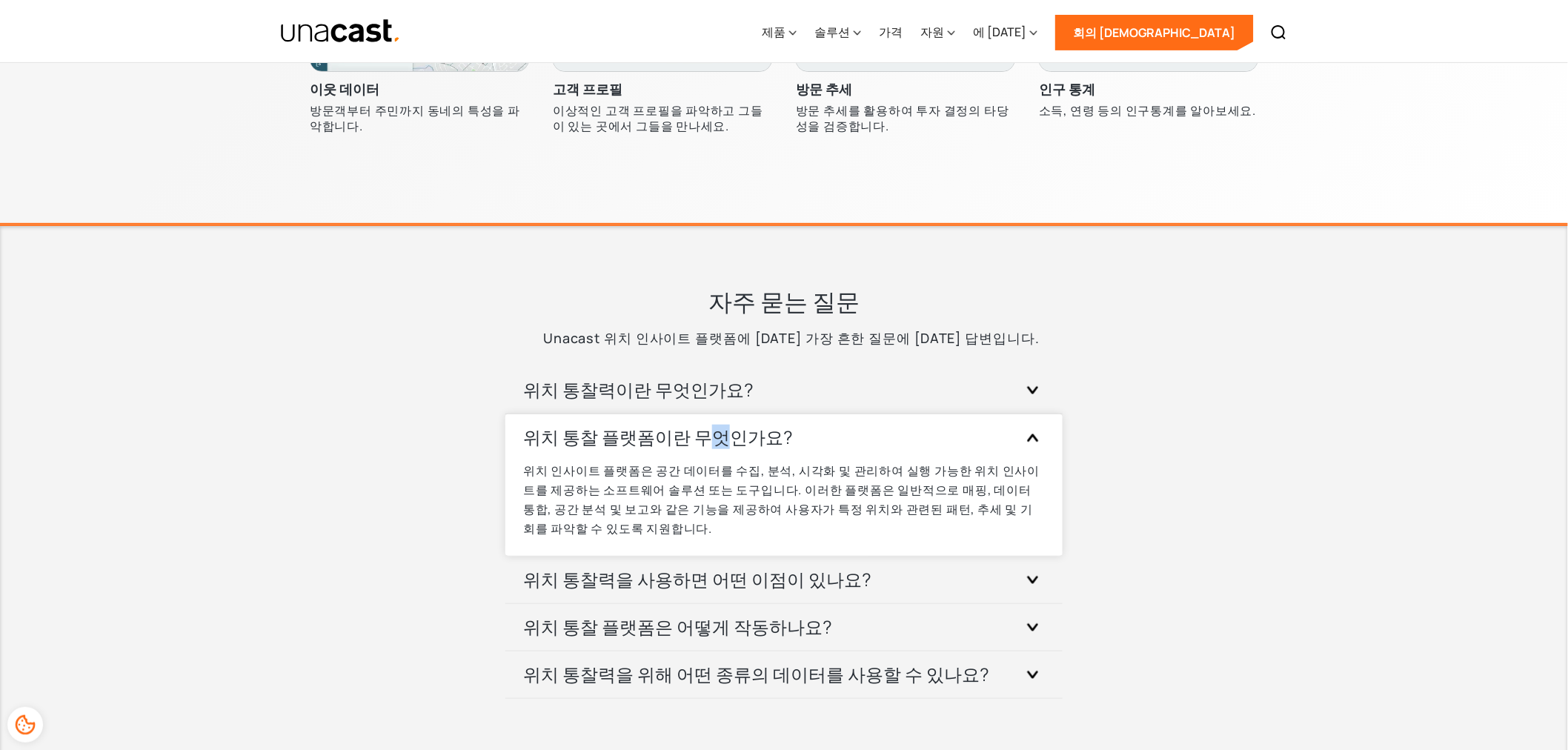
click at [708, 434] on font "위치 통찰 플랫폼이란 무엇인가요?" at bounding box center [658, 437] width 269 height 25
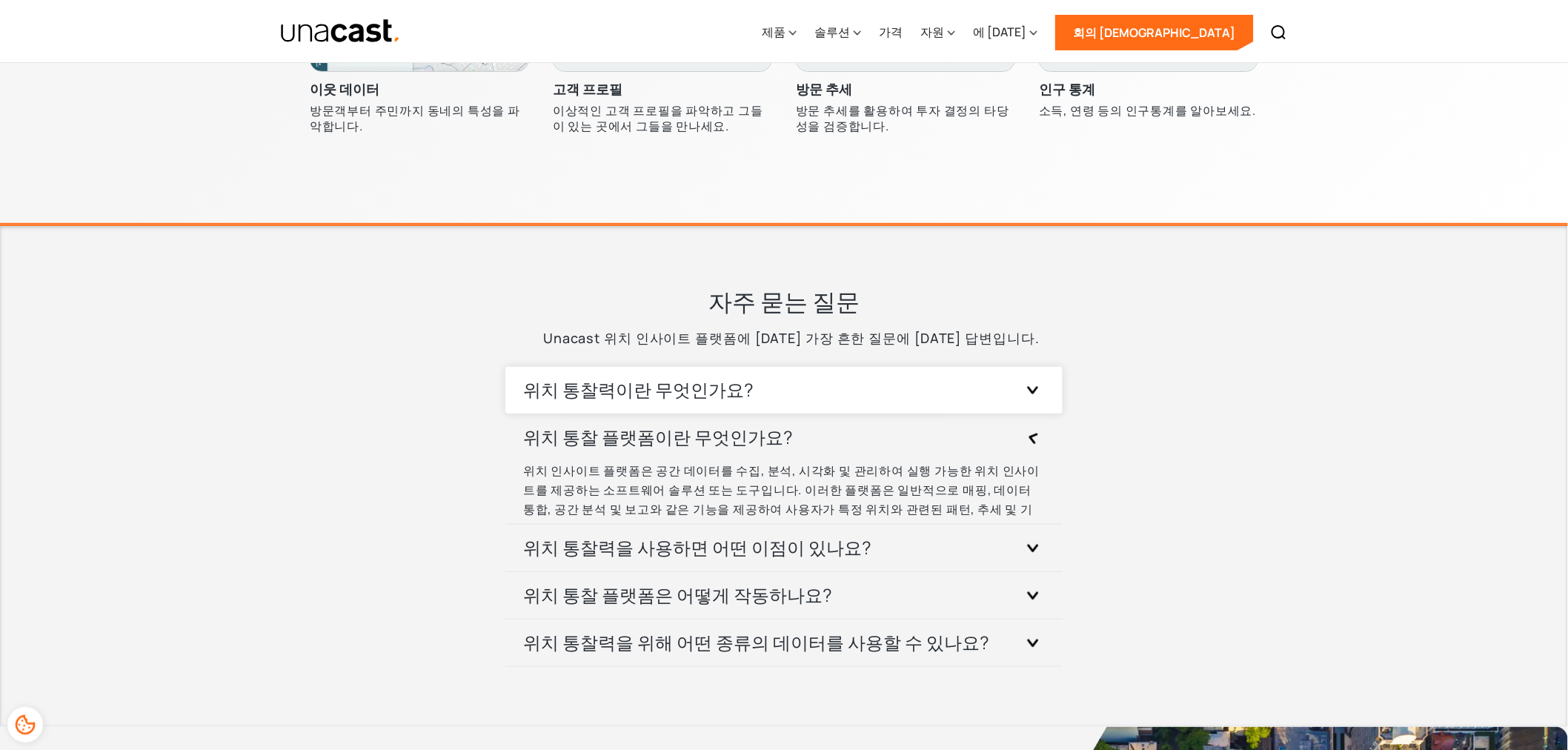
click at [709, 405] on div "위치 통찰력이란 무엇인가요?" at bounding box center [784, 390] width 522 height 47
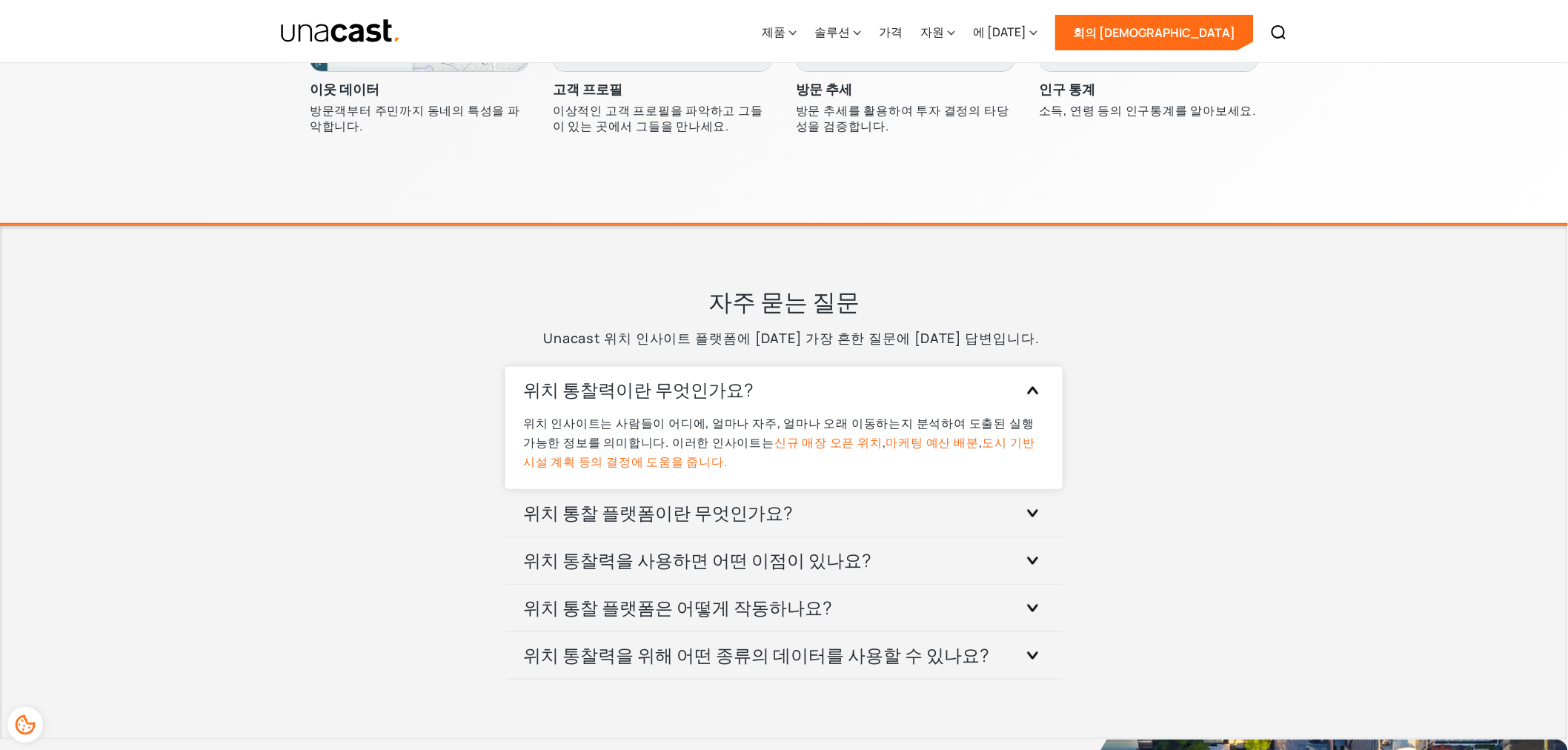
click at [886, 435] on font "마케팅 예산 배분" at bounding box center [933, 442] width 93 height 16
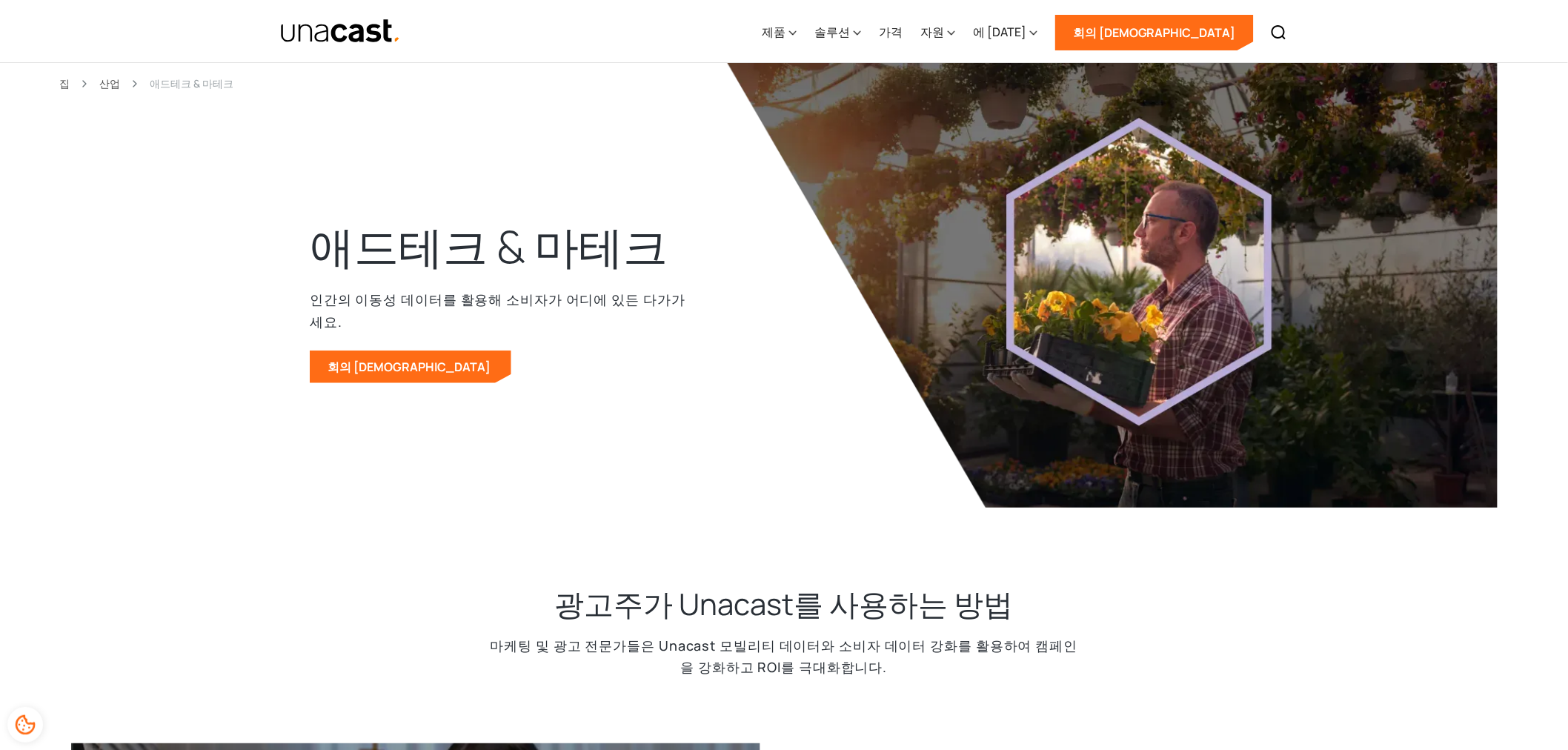
drag, startPoint x: 850, startPoint y: 433, endPoint x: 801, endPoint y: 423, distance: 50.0
click at [801, 423] on img at bounding box center [1112, 285] width 771 height 444
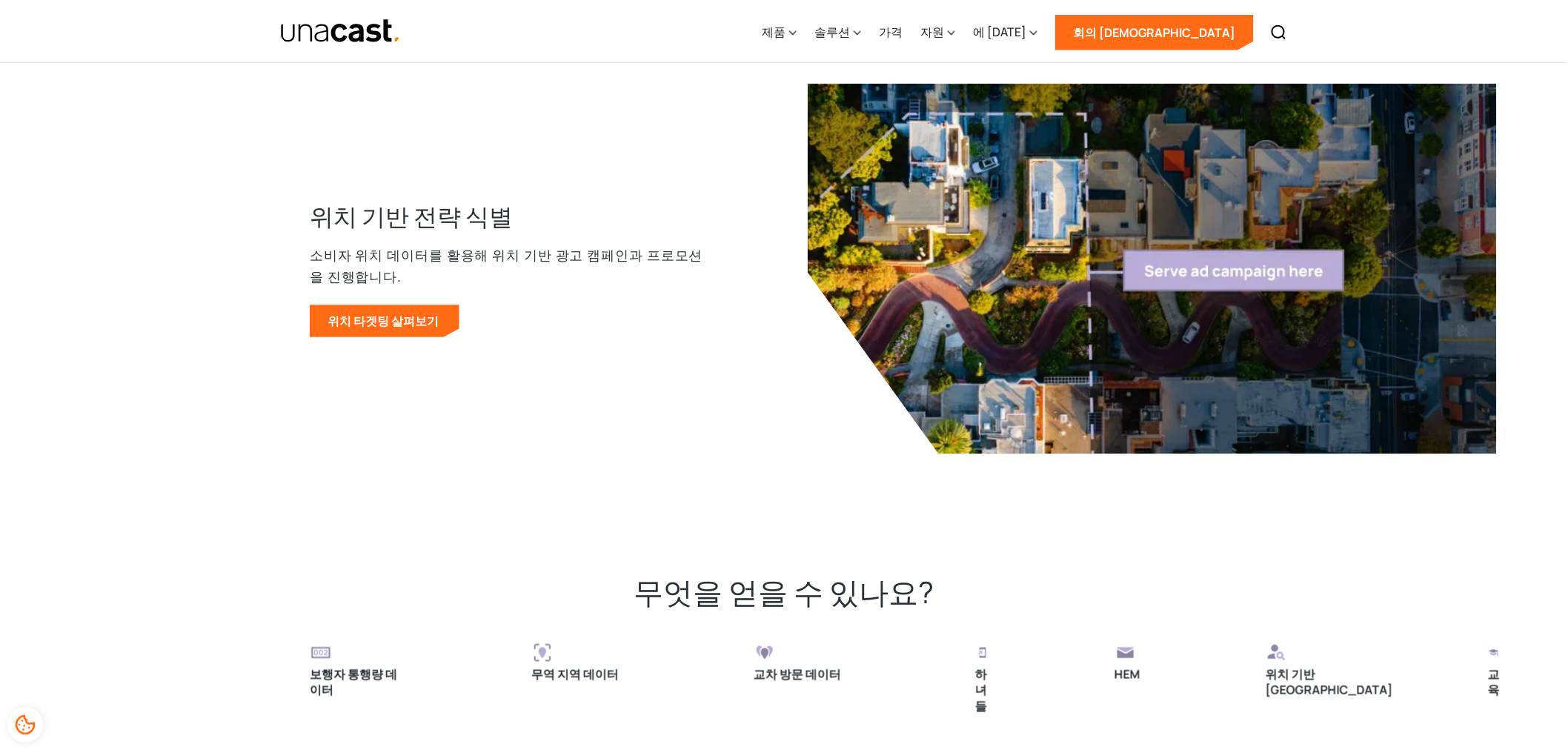
scroll to position [2881, 0]
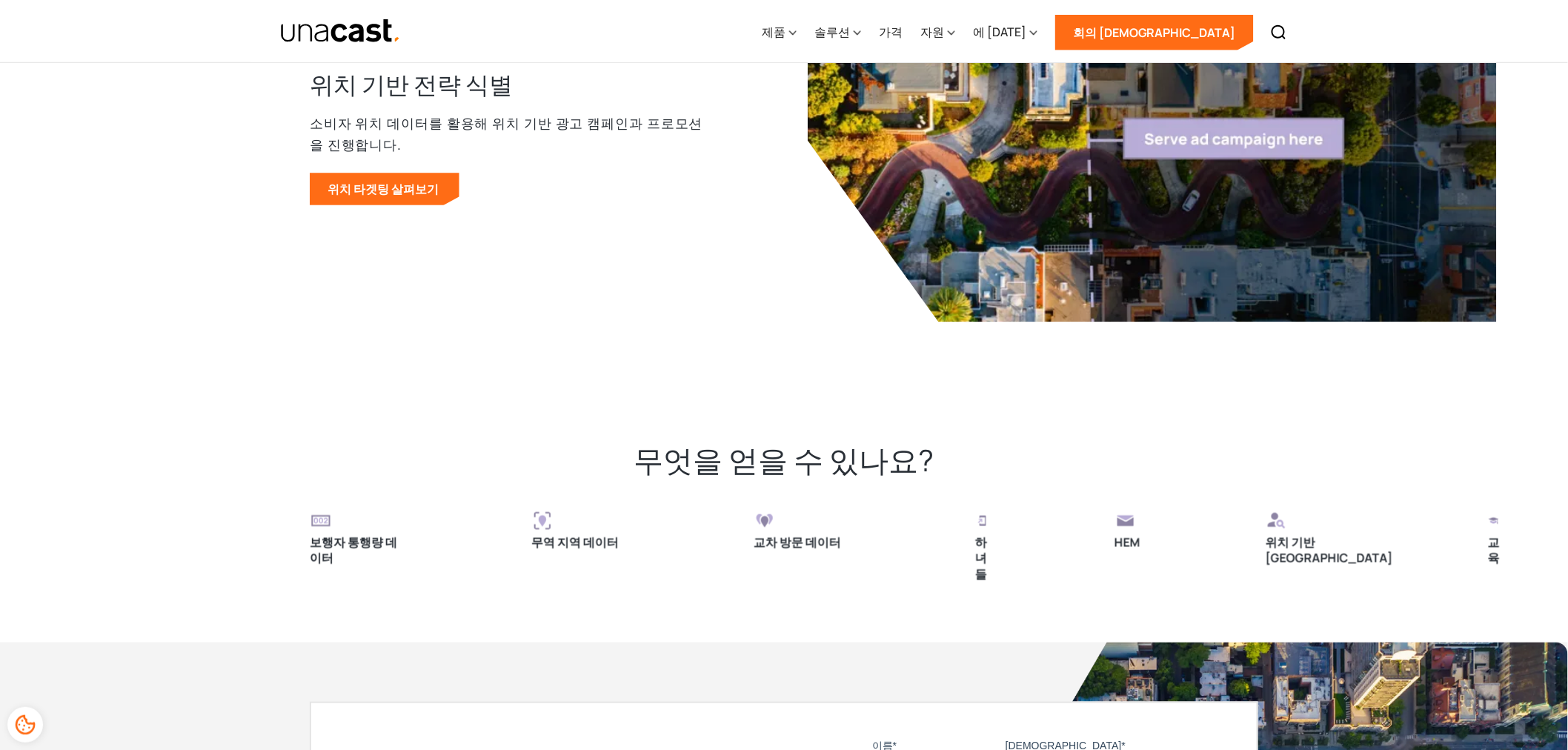
click at [1265, 534] on font "위치 기반 페르소나" at bounding box center [1329, 550] width 127 height 32
click at [1265, 510] on img at bounding box center [1276, 520] width 22 height 22
click at [701, 539] on div "보행자 통행량 데이터 무역 지역 데이터 교차 방문 데이터 하녀들 HEM 위치 기반 페르소나 교육 결혼 여부 소득 성별 나이 여행한 전 세계 국…" at bounding box center [1546, 546] width 2472 height 73
drag, startPoint x: 682, startPoint y: 514, endPoint x: 757, endPoint y: 559, distance: 87.5
click at [751, 566] on div "보행자 통행량 데이터 무역 지역 데이터 교차 방문 데이터 하녀들 HEM 위치 기반 페르소나 교육 결혼 여부 소득 성별 나이 여행한 전 세계 국…" at bounding box center [1545, 546] width 2472 height 73
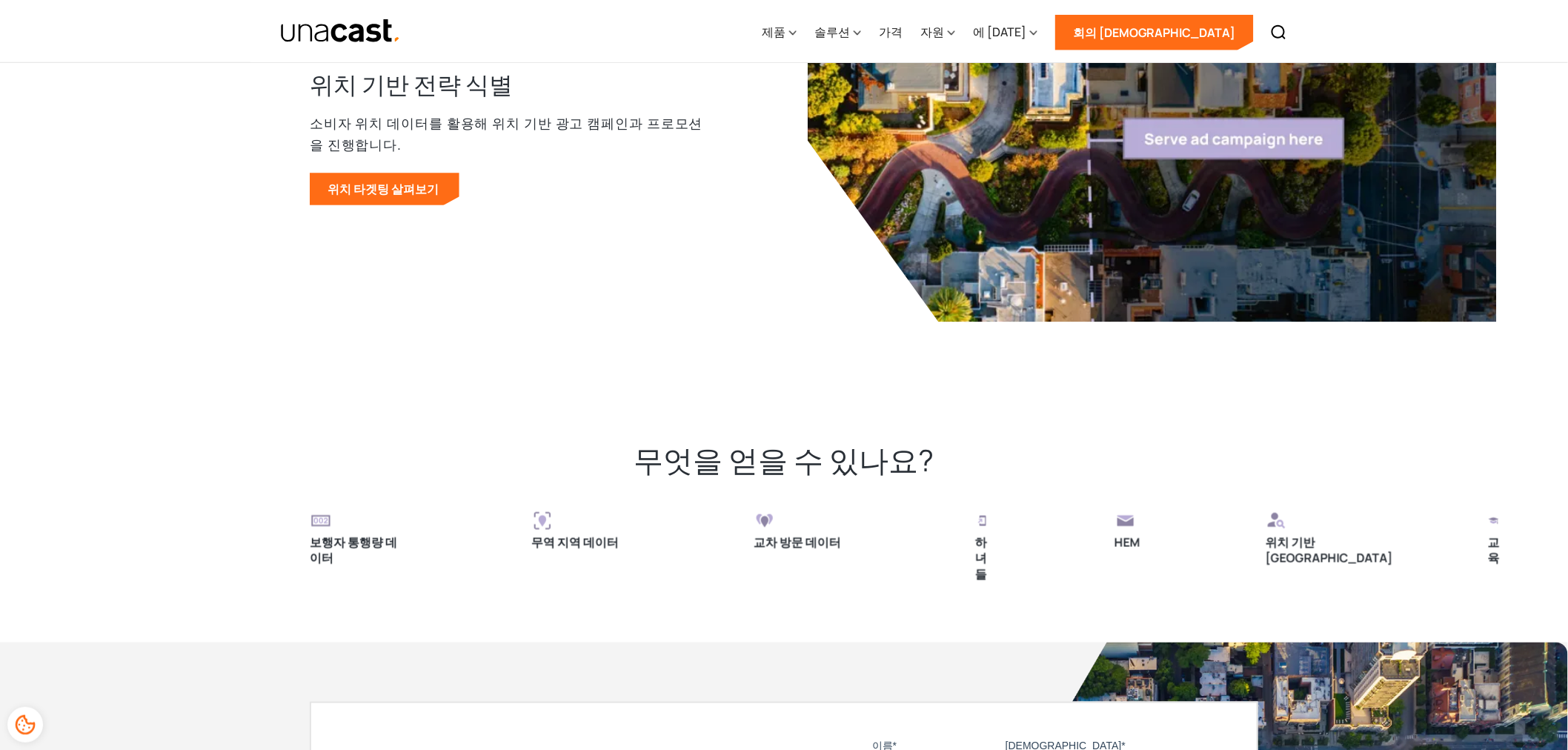
drag, startPoint x: 821, startPoint y: 509, endPoint x: 894, endPoint y: 530, distance: 76.0
click at [894, 530] on div "보행자 통행량 데이터 무역 지역 데이터 교차 방문 데이터 하녀들 HEM 위치 기반 페르소나 교육 결혼 여부 소득 성별 나이 여행한 전 세계 국…" at bounding box center [1546, 546] width 2472 height 73
click at [900, 553] on div "보행자 통행량 데이터 무역 지역 데이터 교차 방문 데이터 하녀들 HEM 위치 기반 페르소나 교육 결혼 여부 소득 성별 나이 여행한 전 세계 국…" at bounding box center [1546, 546] width 2472 height 73
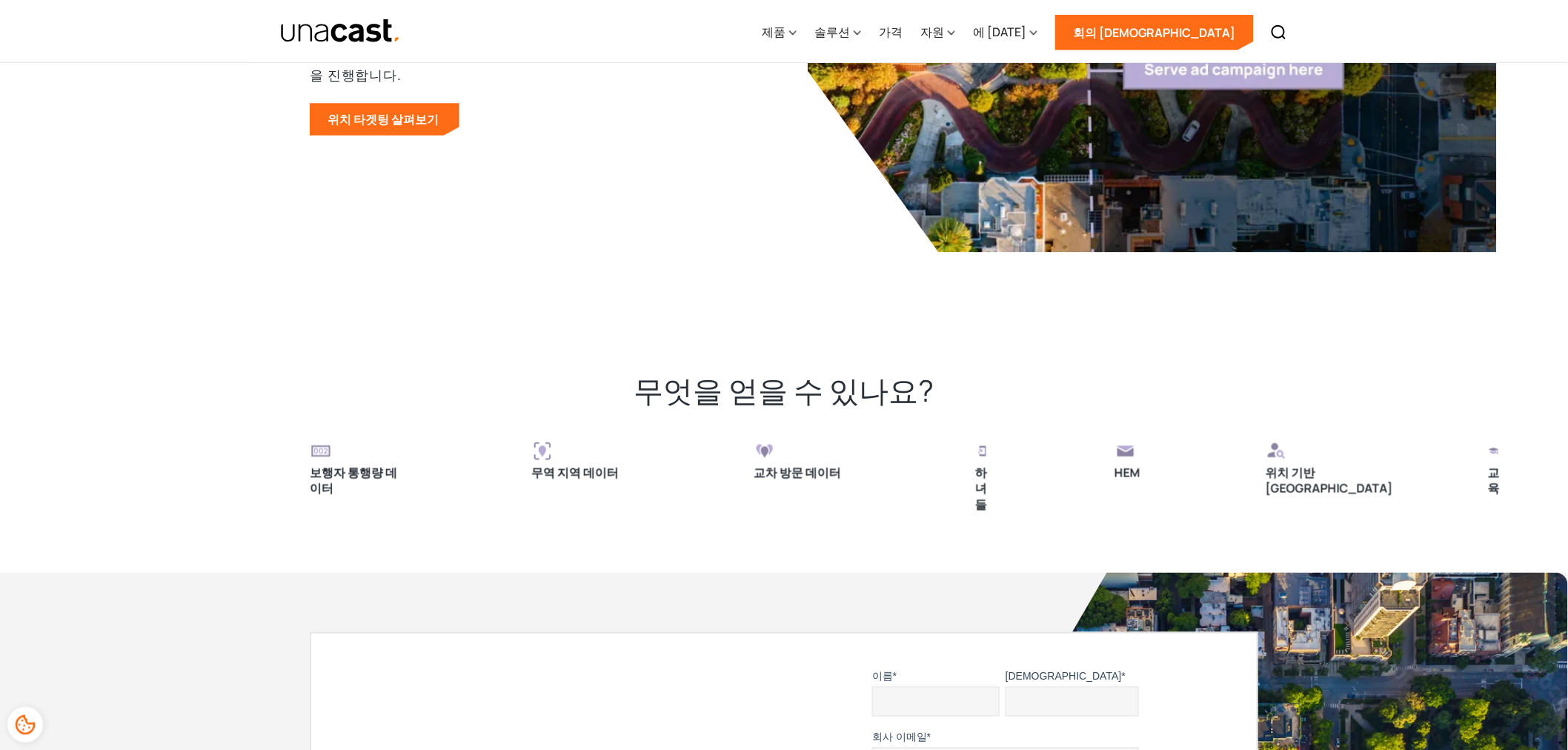
scroll to position [3046, 0]
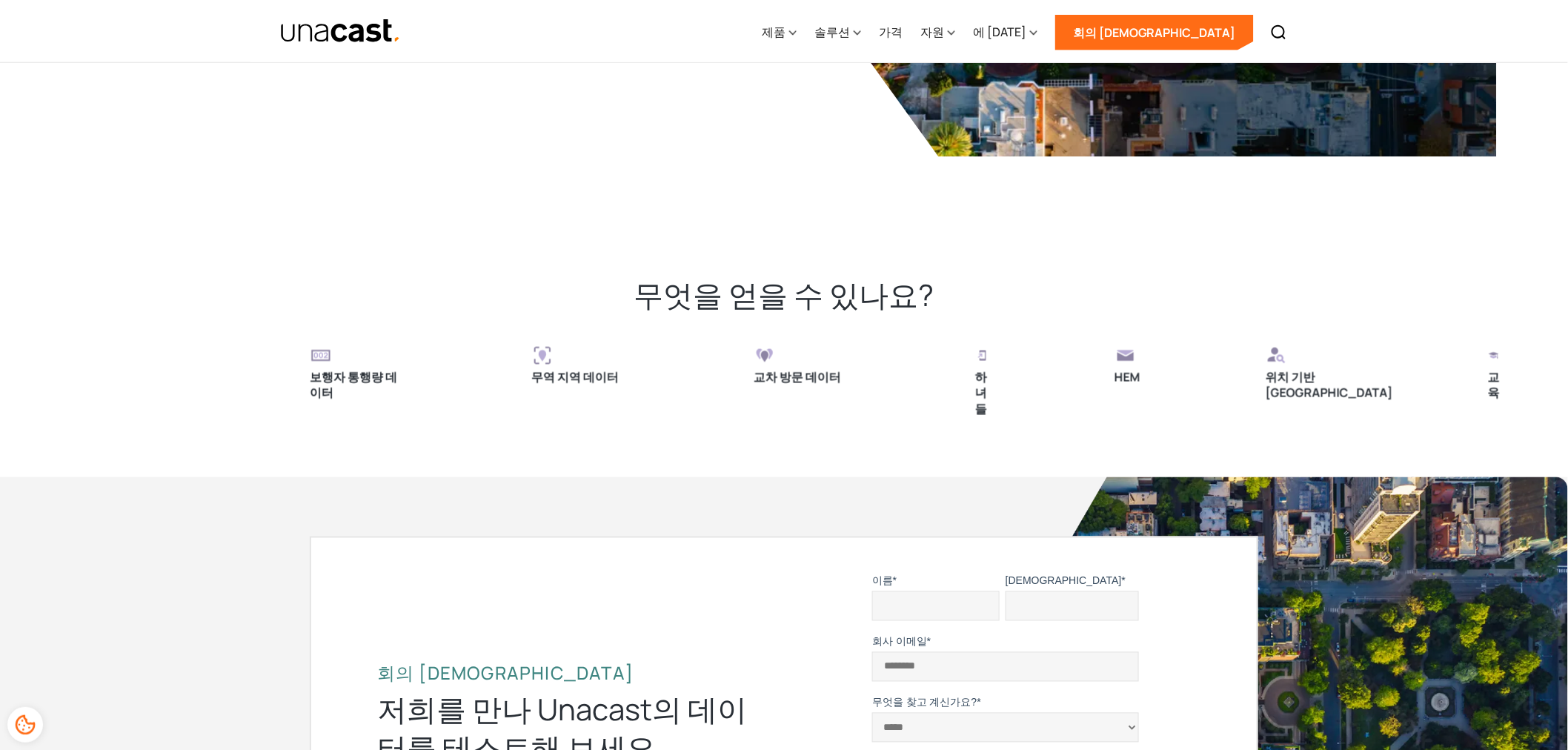
drag, startPoint x: 1023, startPoint y: 357, endPoint x: 997, endPoint y: 390, distance: 42.0
click at [799, 352] on div "보행자 통행량 데이터 무역 지역 데이터 교차 방문 데이터 하녀들 HEM 위치 기반 페르소나 교육 결혼 여부 소득 성별 나이 여행한 전 세계 국…" at bounding box center [1545, 381] width 2472 height 73
click at [997, 390] on div "보행자 통행량 데이터 무역 지역 데이터 교차 방문 데이터 하녀들 HEM 위치 기반 페르소나 교육 결혼 여부 소득 성별 나이 여행한 전 세계 국…" at bounding box center [1545, 381] width 2472 height 73
click at [645, 363] on div "보행자 통행량 데이터 무역 지역 데이터 교차 방문 데이터 하녀들 HEM 위치 기반 페르소나 교육 결혼 여부 소득 성별 나이 여행한 전 세계 국…" at bounding box center [1545, 381] width 2472 height 73
click at [651, 378] on div "보행자 통행량 데이터 무역 지역 데이터 교차 방문 데이터 하녀들 HEM 위치 기반 페르소나 교육 결혼 여부 소득 성별 나이 여행한 전 세계 국…" at bounding box center [1546, 381] width 2472 height 73
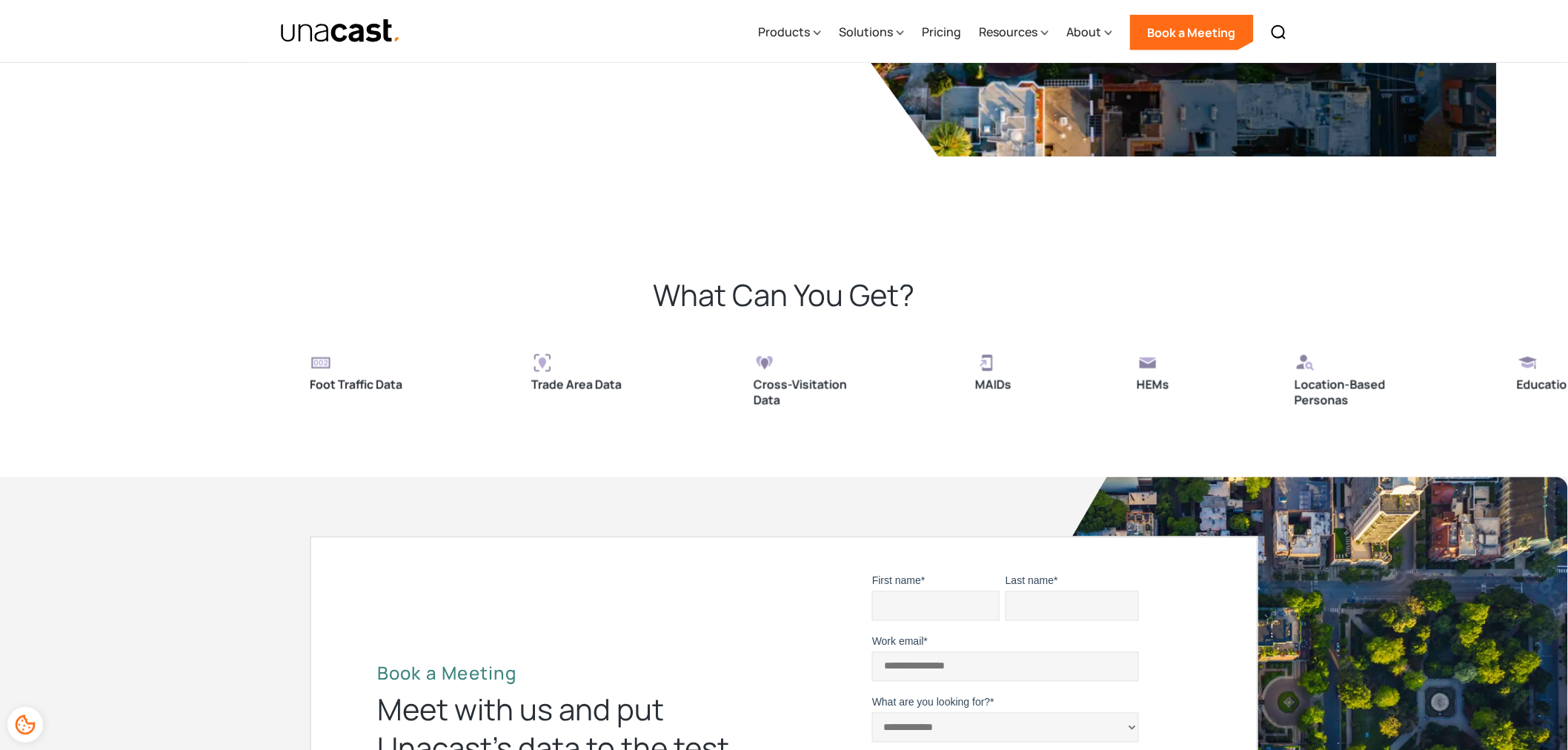
drag, startPoint x: 1292, startPoint y: 374, endPoint x: 1183, endPoint y: 371, distance: 109.0
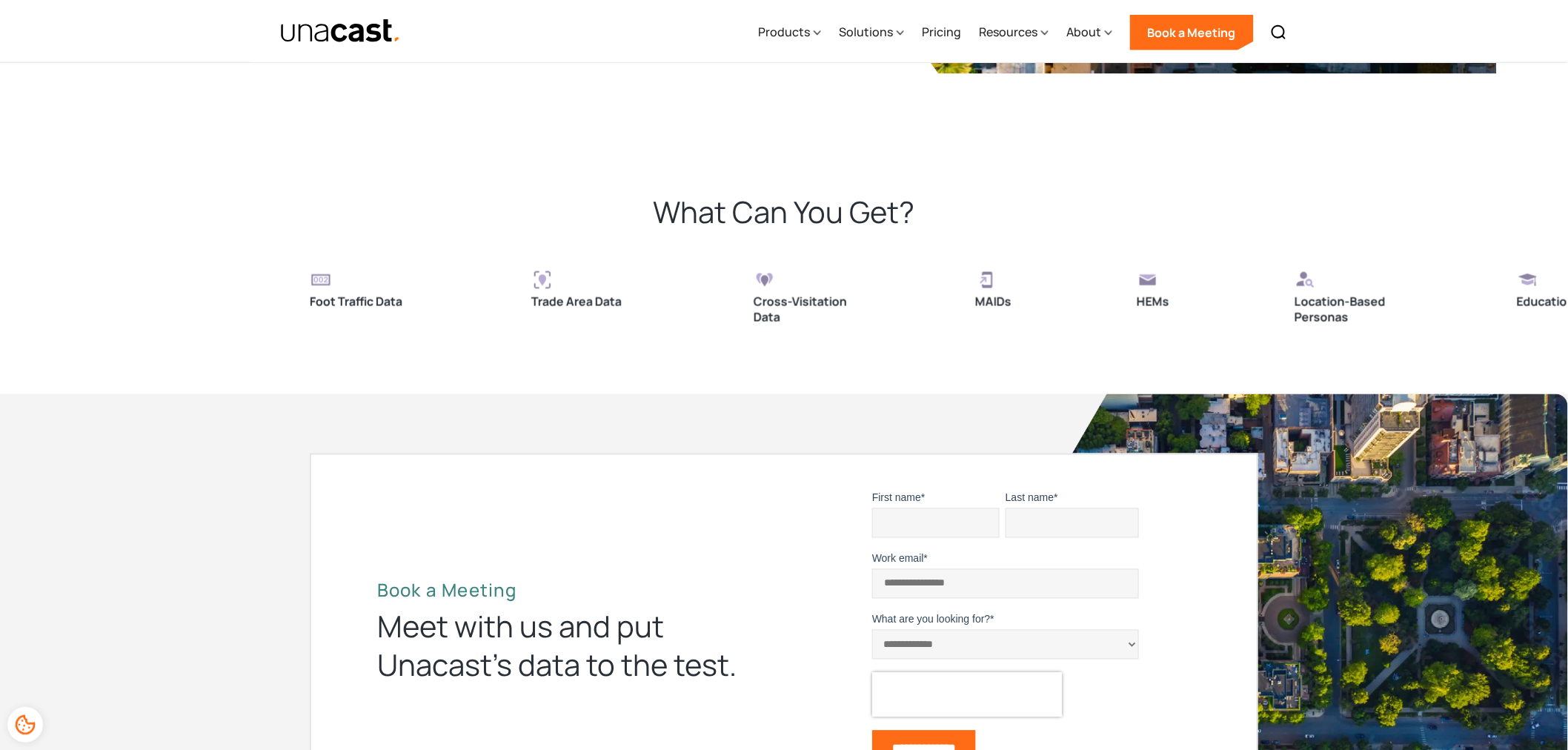
scroll to position [3129, 0]
